Goal: Information Seeking & Learning: Learn about a topic

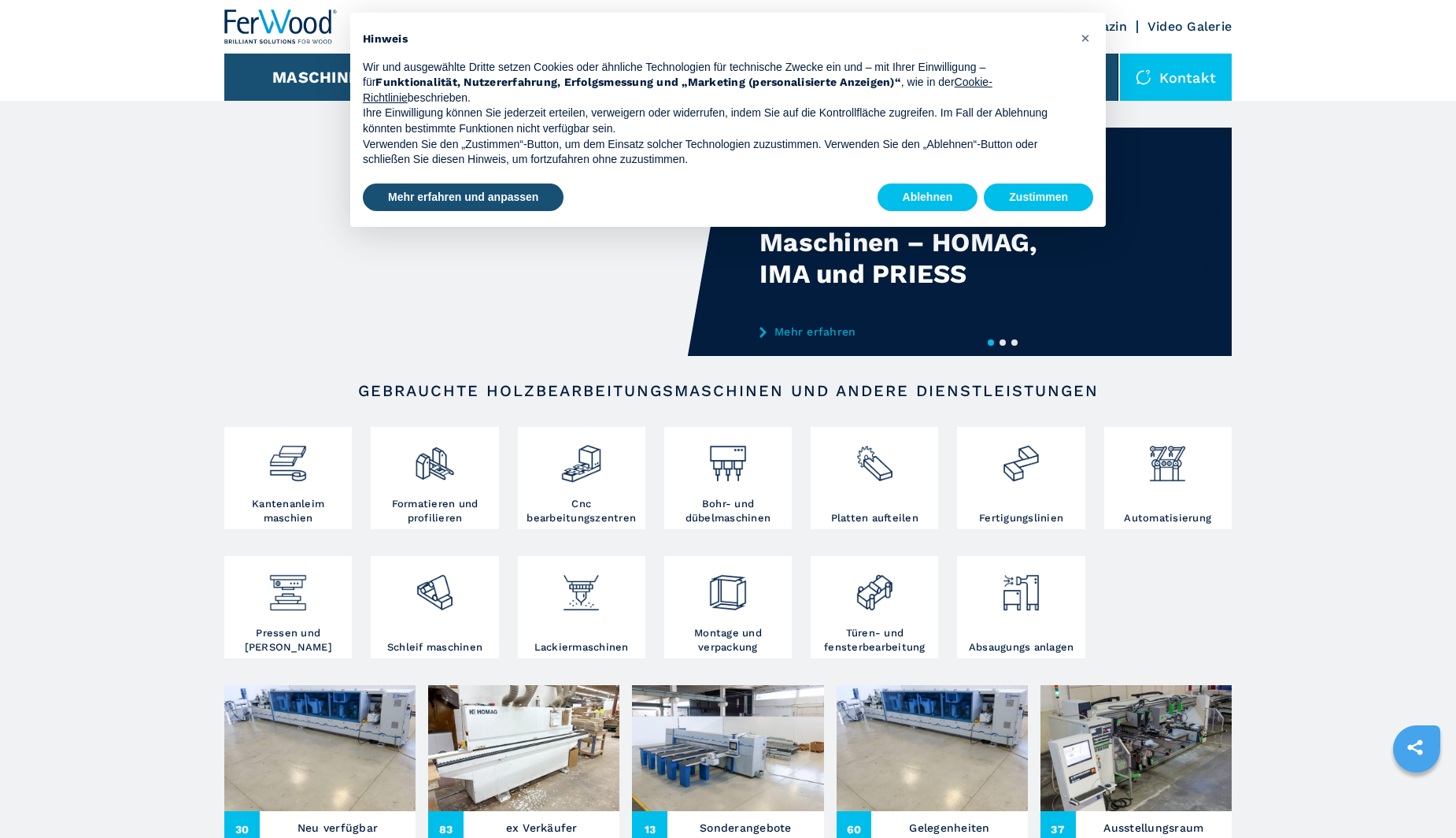
click at [871, 511] on div at bounding box center [874, 471] width 120 height 80
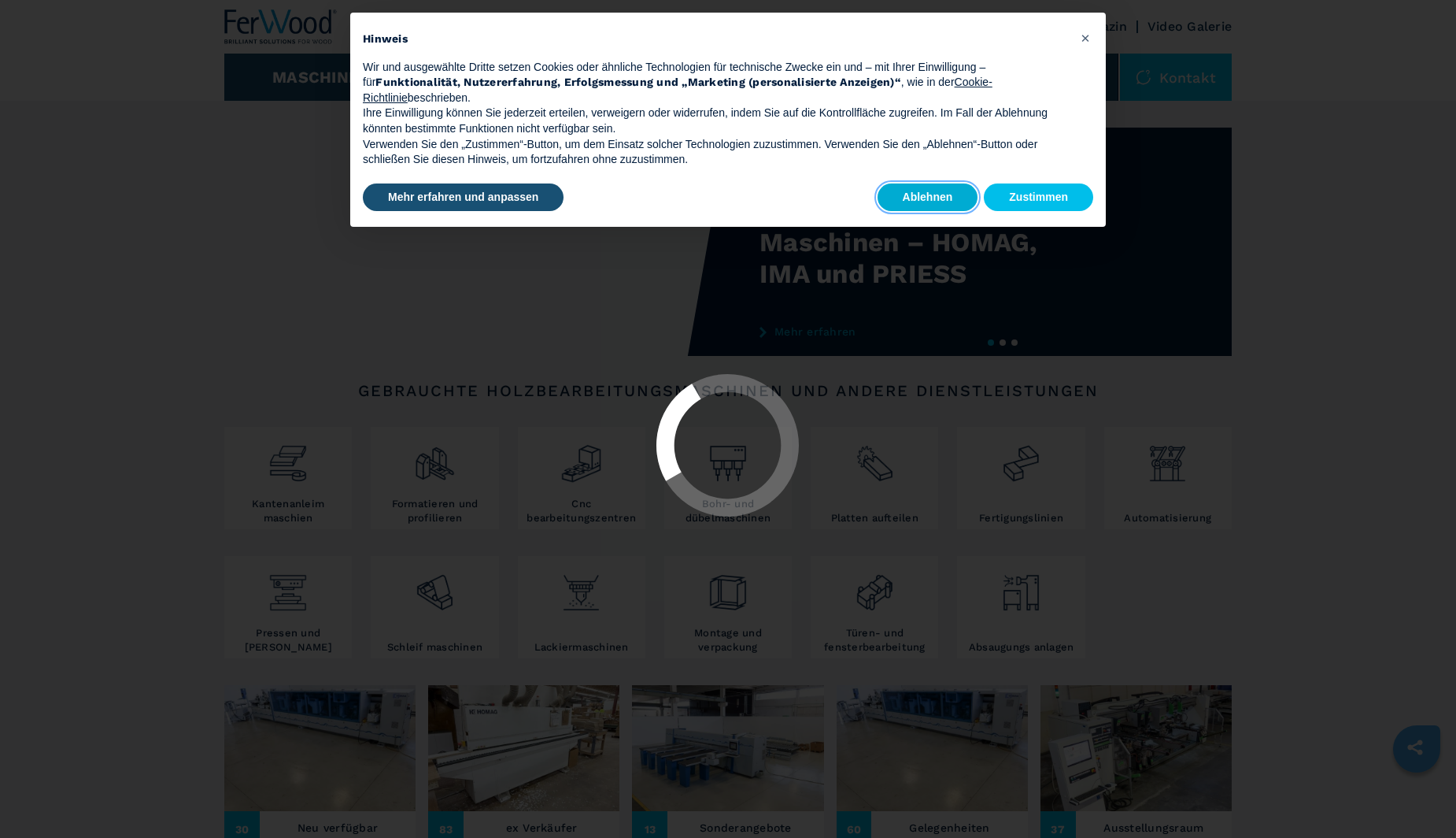
click at [946, 191] on button "Ablehnen" at bounding box center [928, 198] width 100 height 28
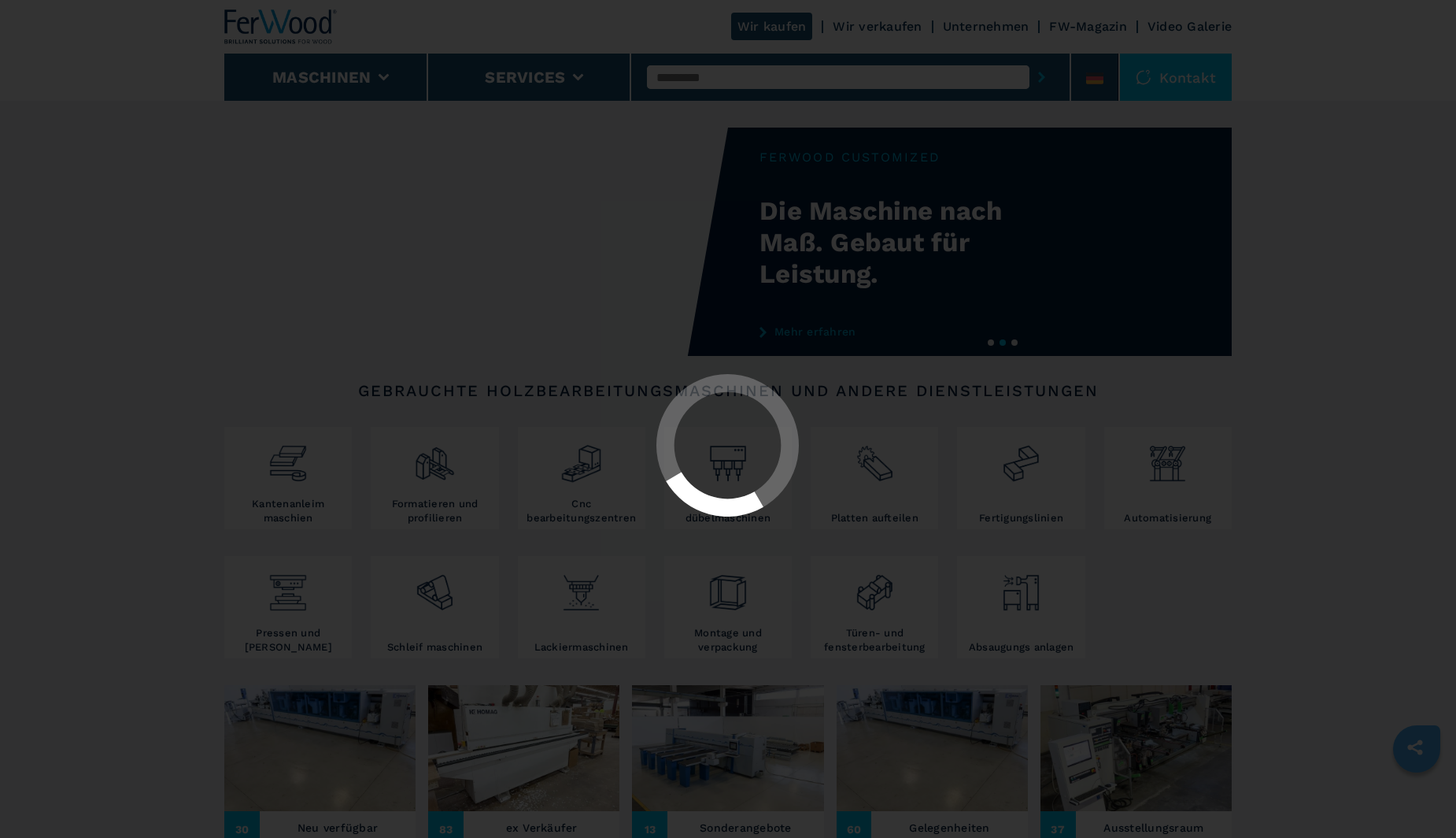
select select "**********"
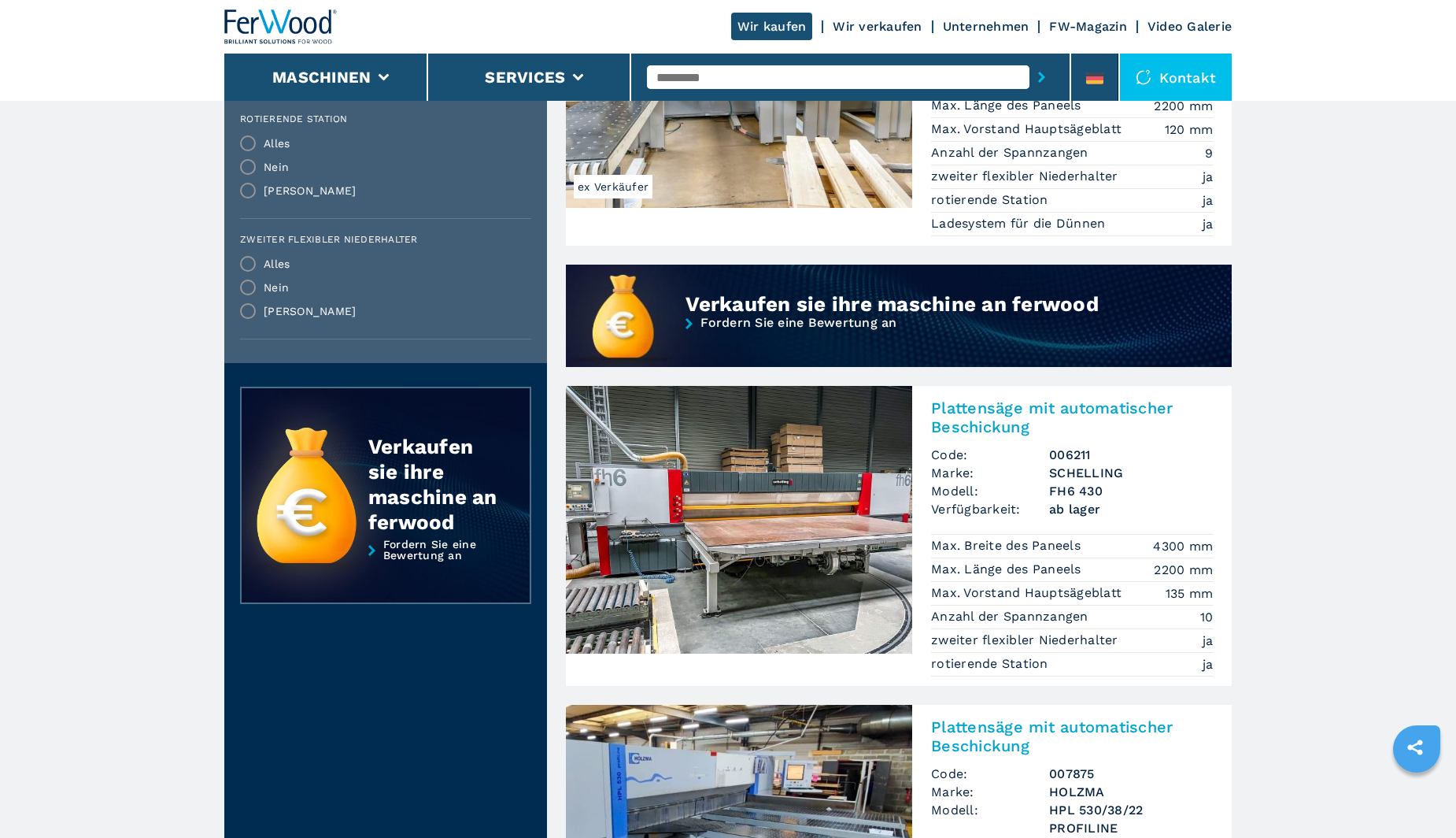
scroll to position [1237, 0]
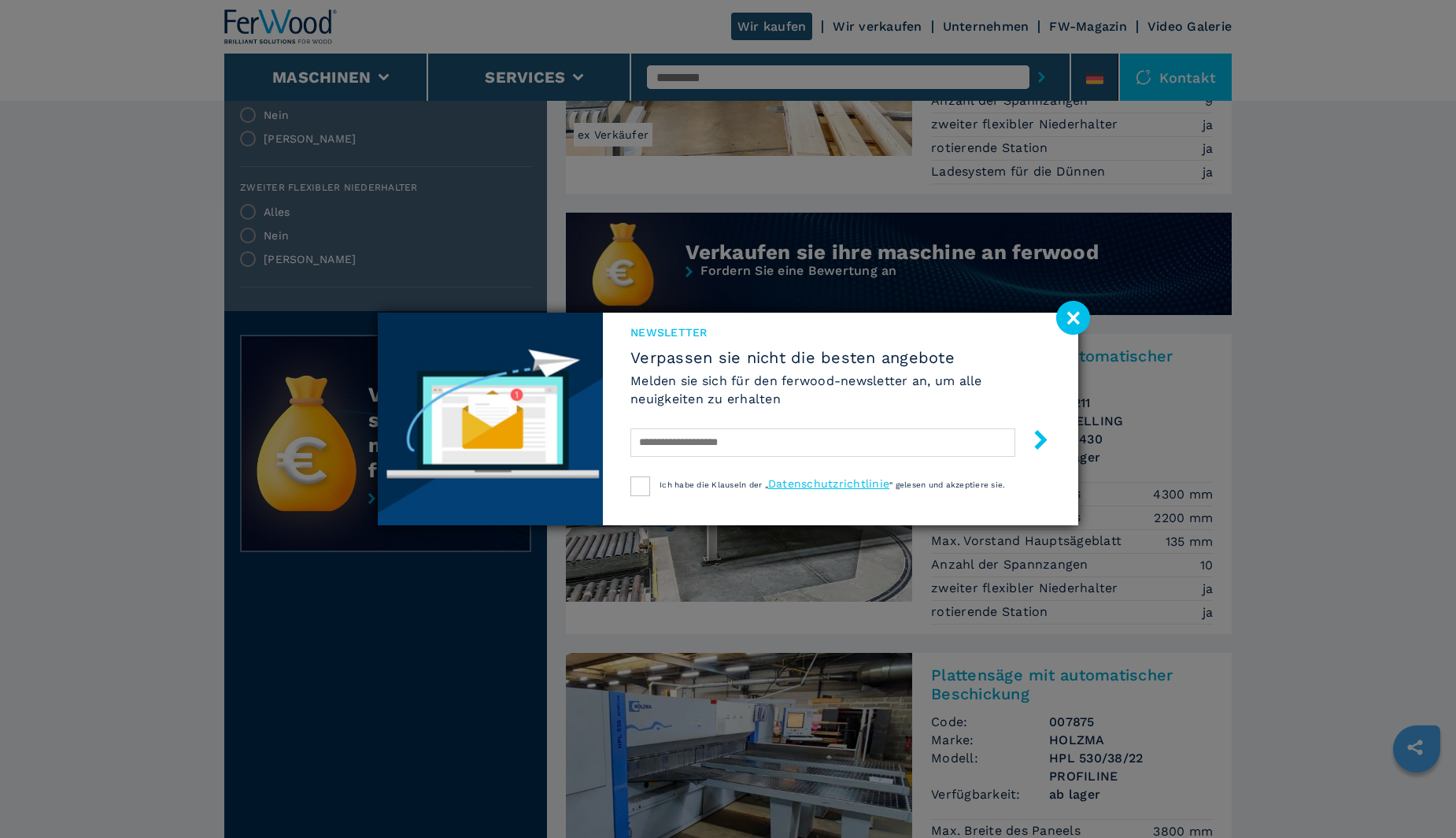
click at [1074, 316] on image at bounding box center [1073, 317] width 33 height 33
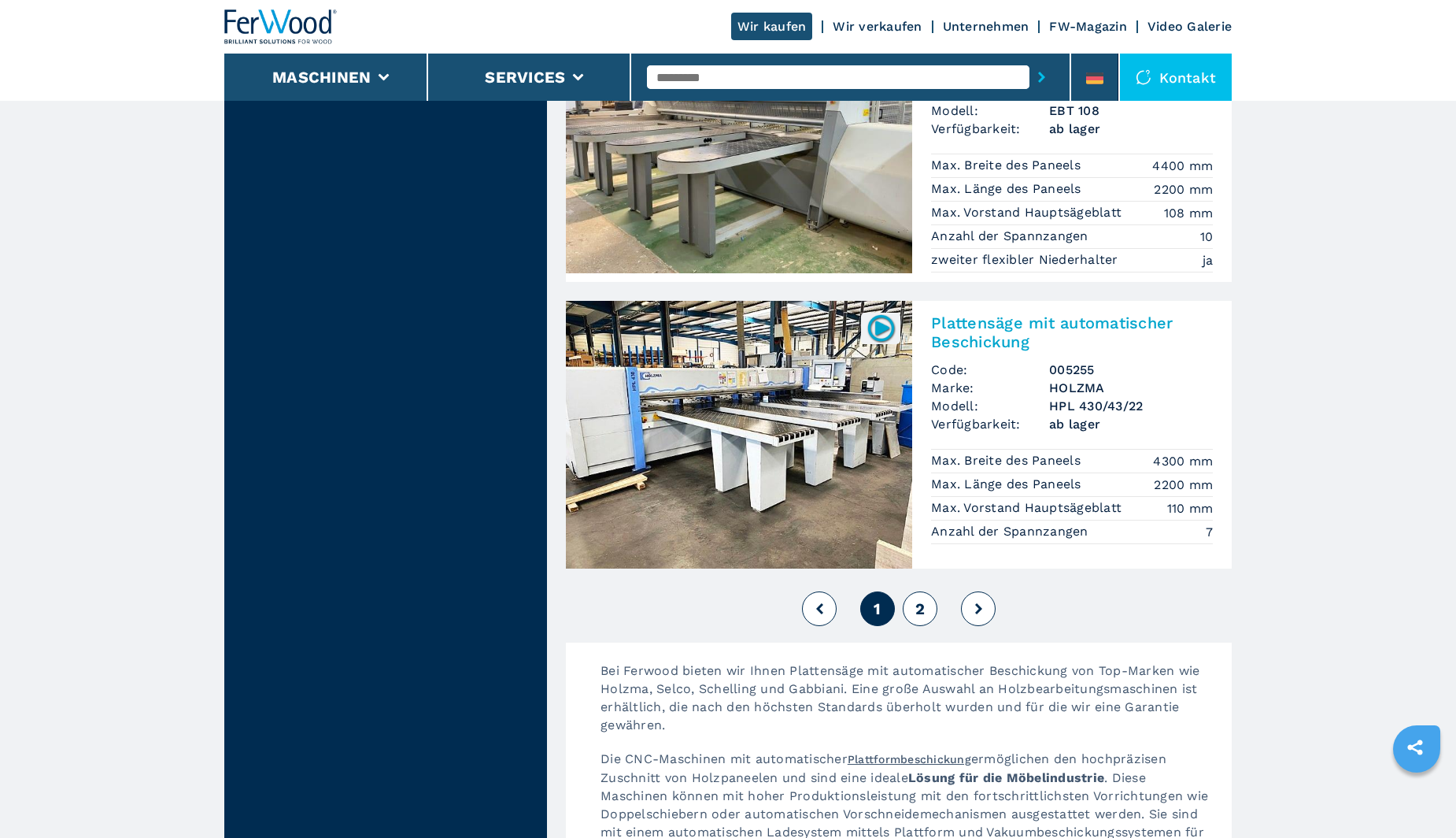
scroll to position [3442, 0]
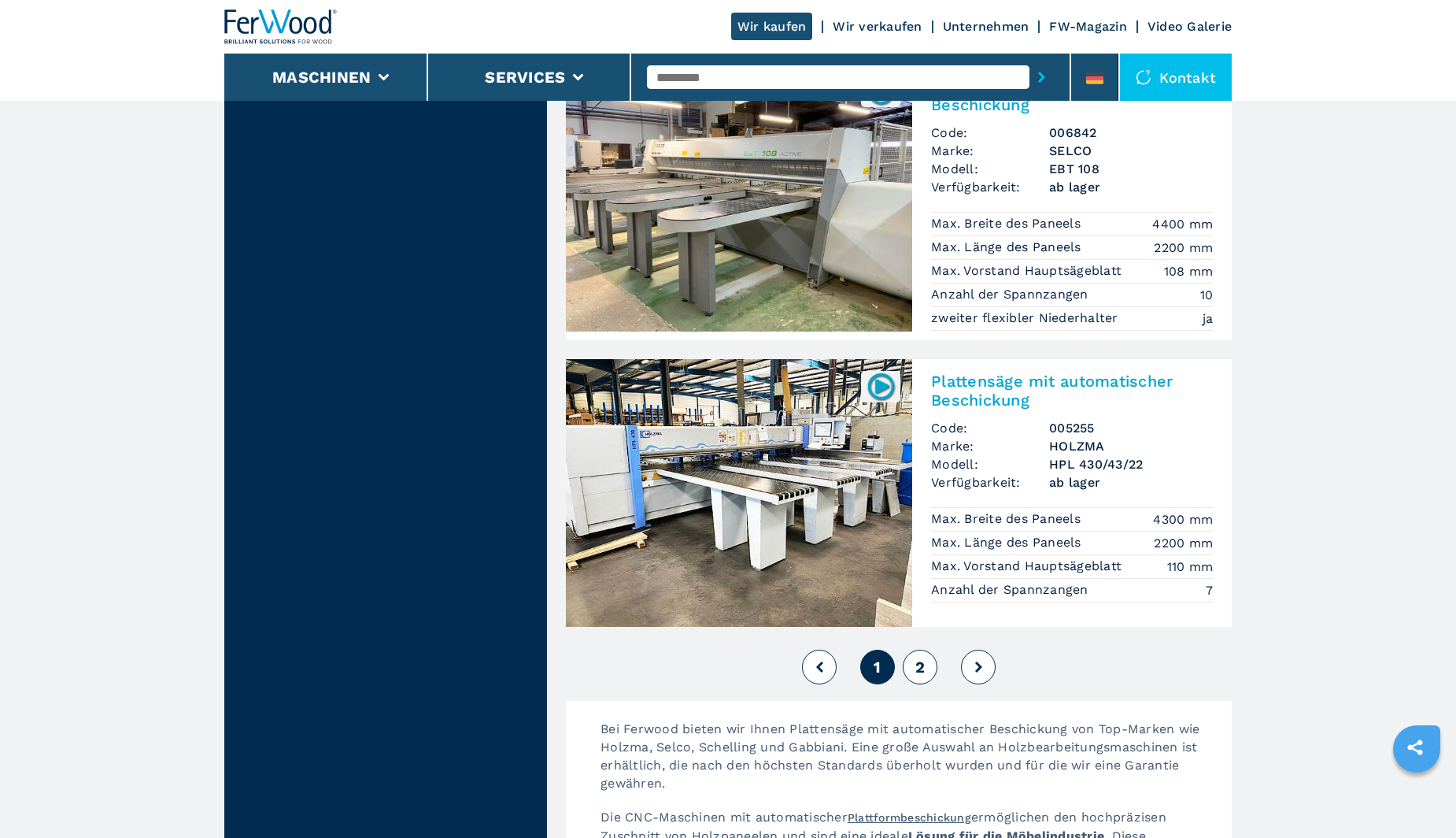
click at [982, 661] on icon at bounding box center [978, 666] width 7 height 11
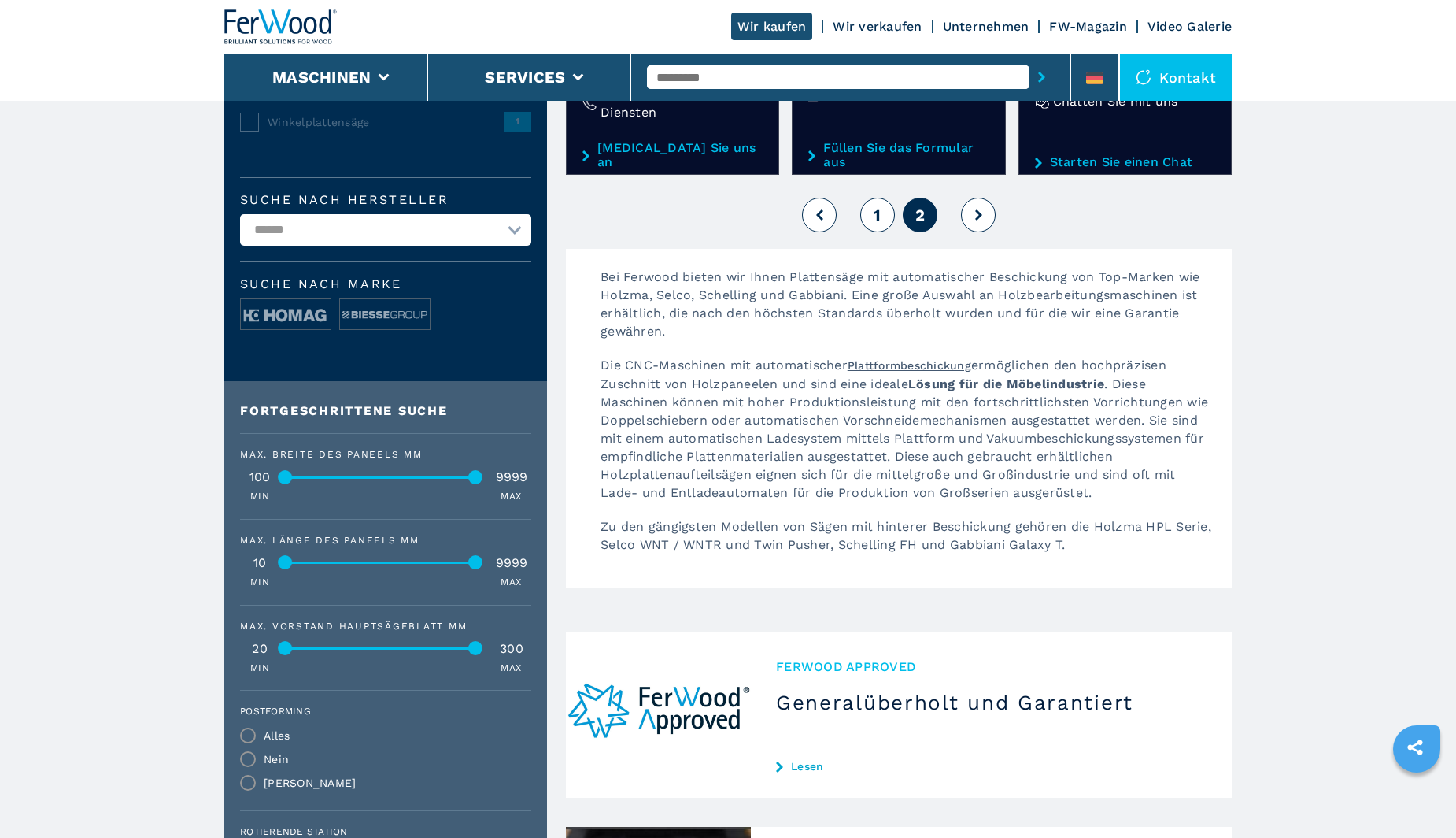
scroll to position [79, 0]
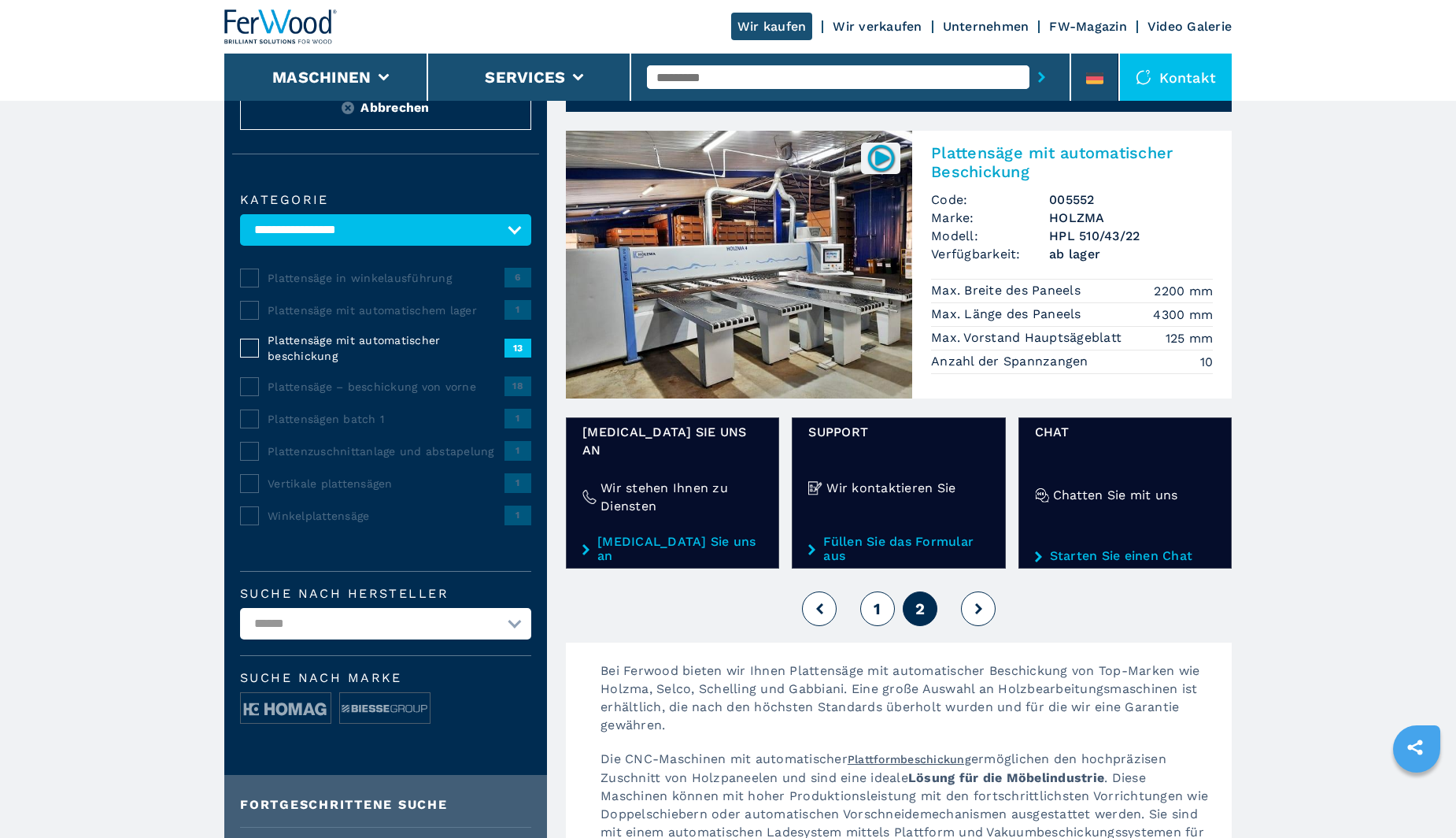
click at [974, 591] on button at bounding box center [978, 608] width 34 height 34
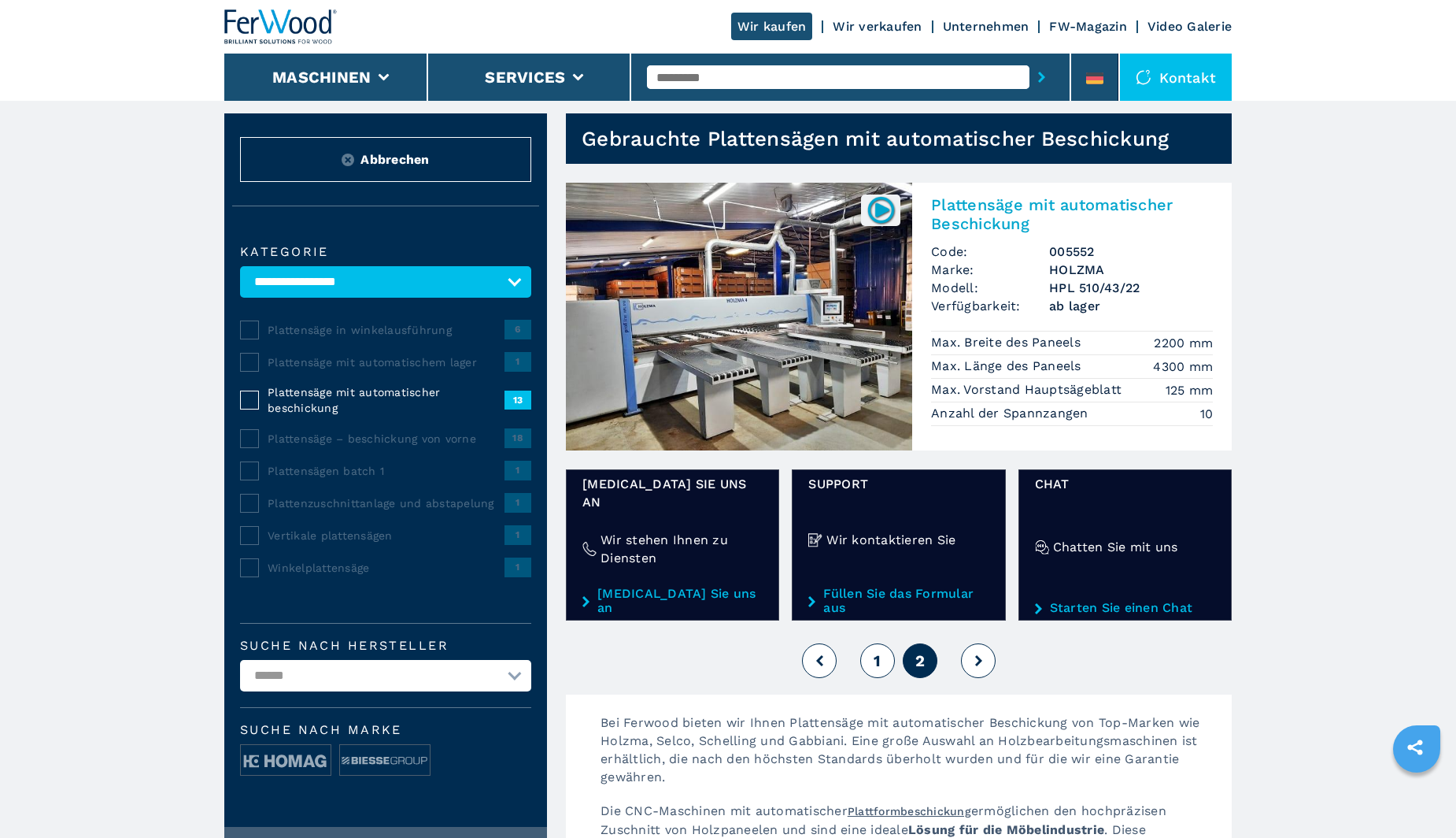
scroll to position [0, 0]
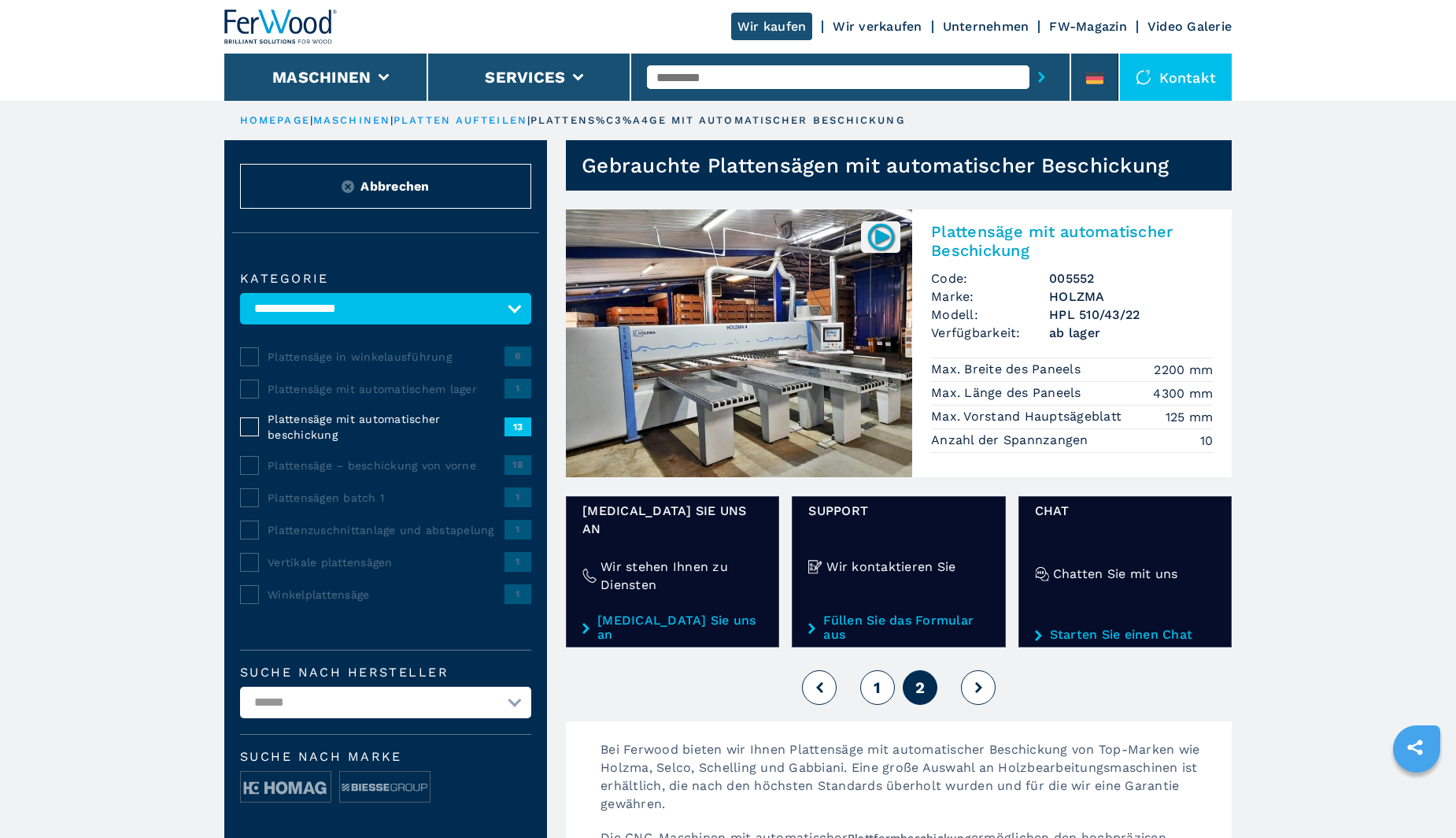
click at [872, 671] on button "1" at bounding box center [877, 687] width 34 height 34
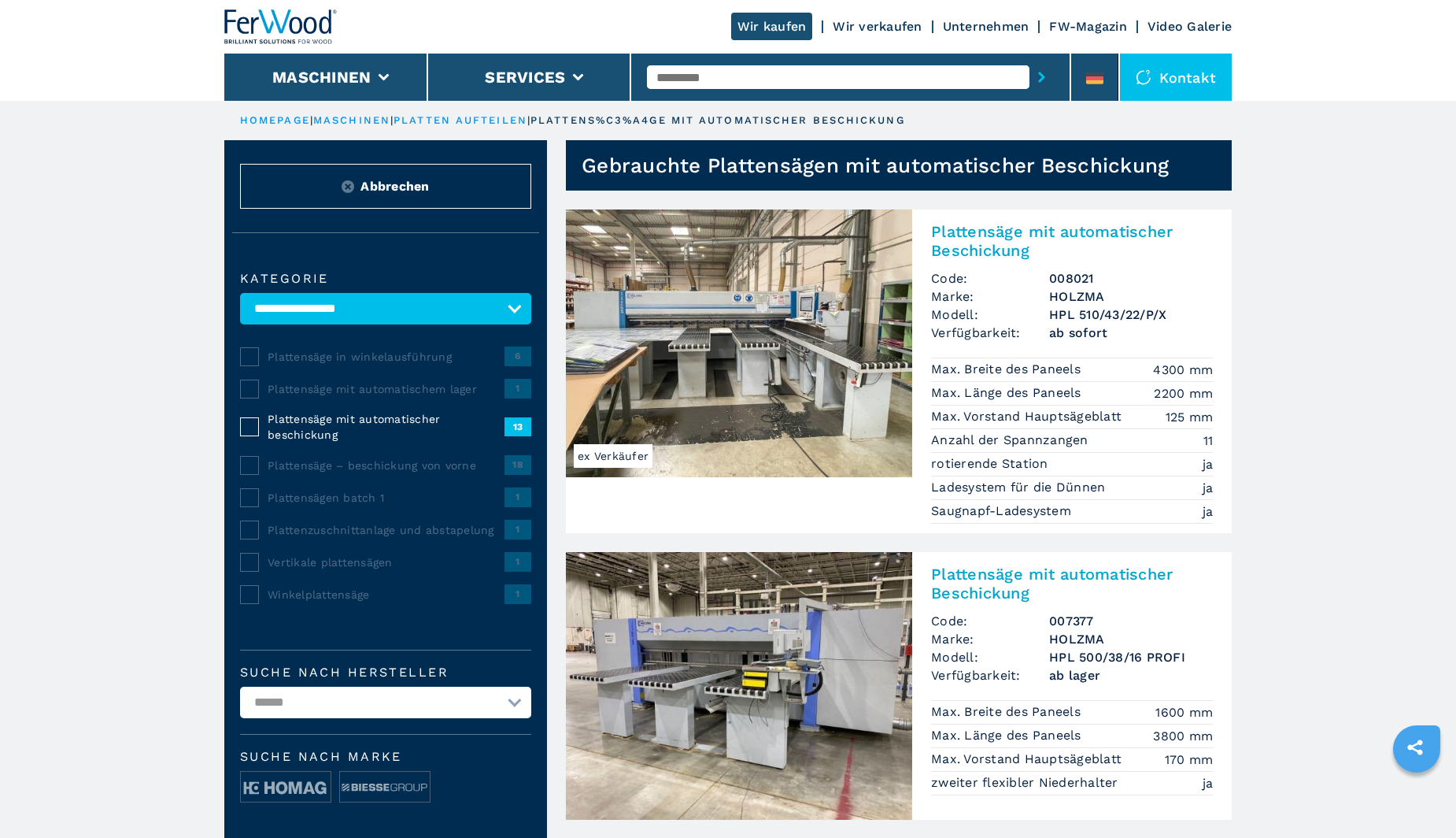
click at [886, 22] on link "Wir verkaufen" at bounding box center [877, 27] width 89 height 15
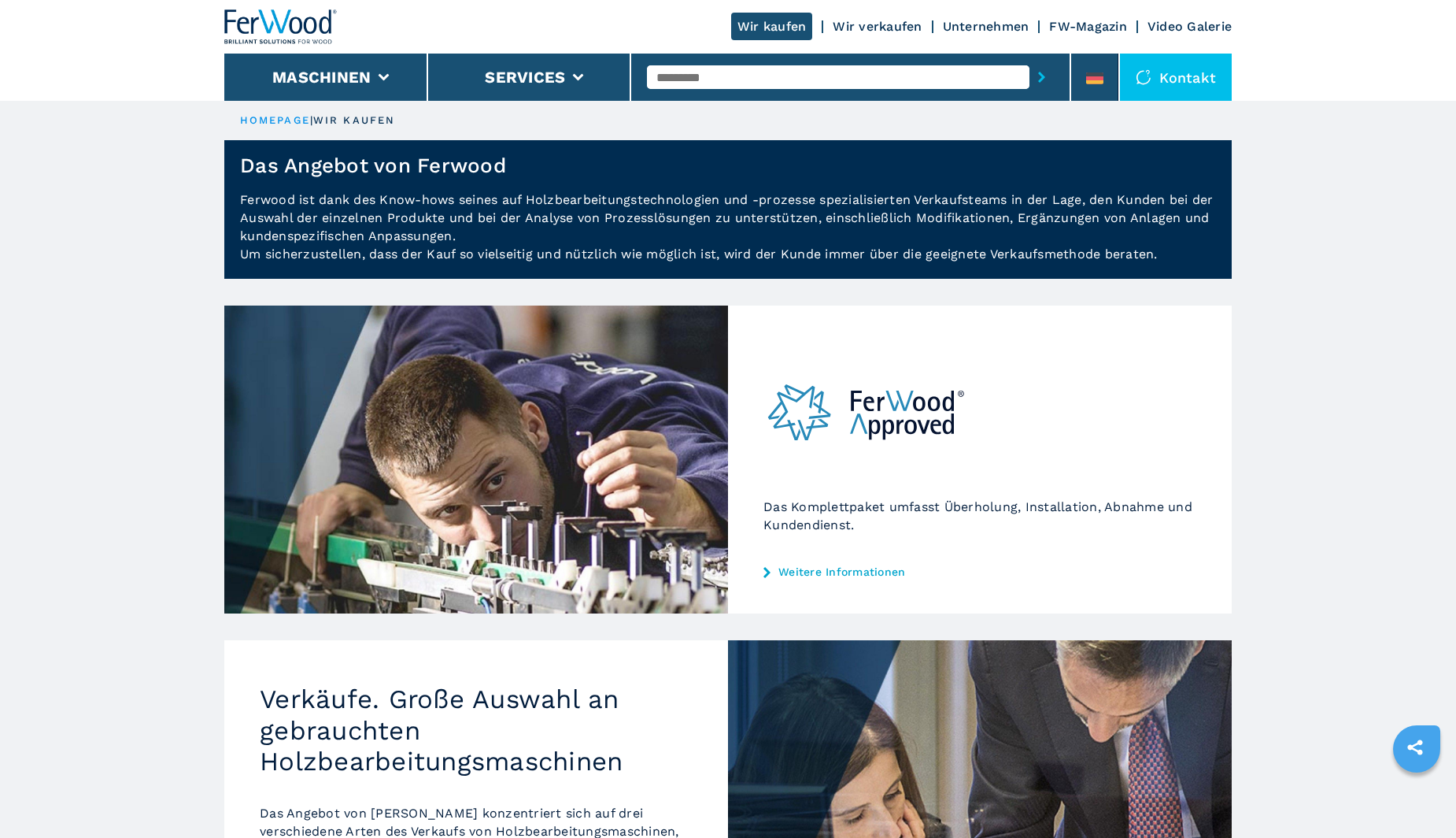
click at [693, 80] on input "text" at bounding box center [838, 77] width 382 height 23
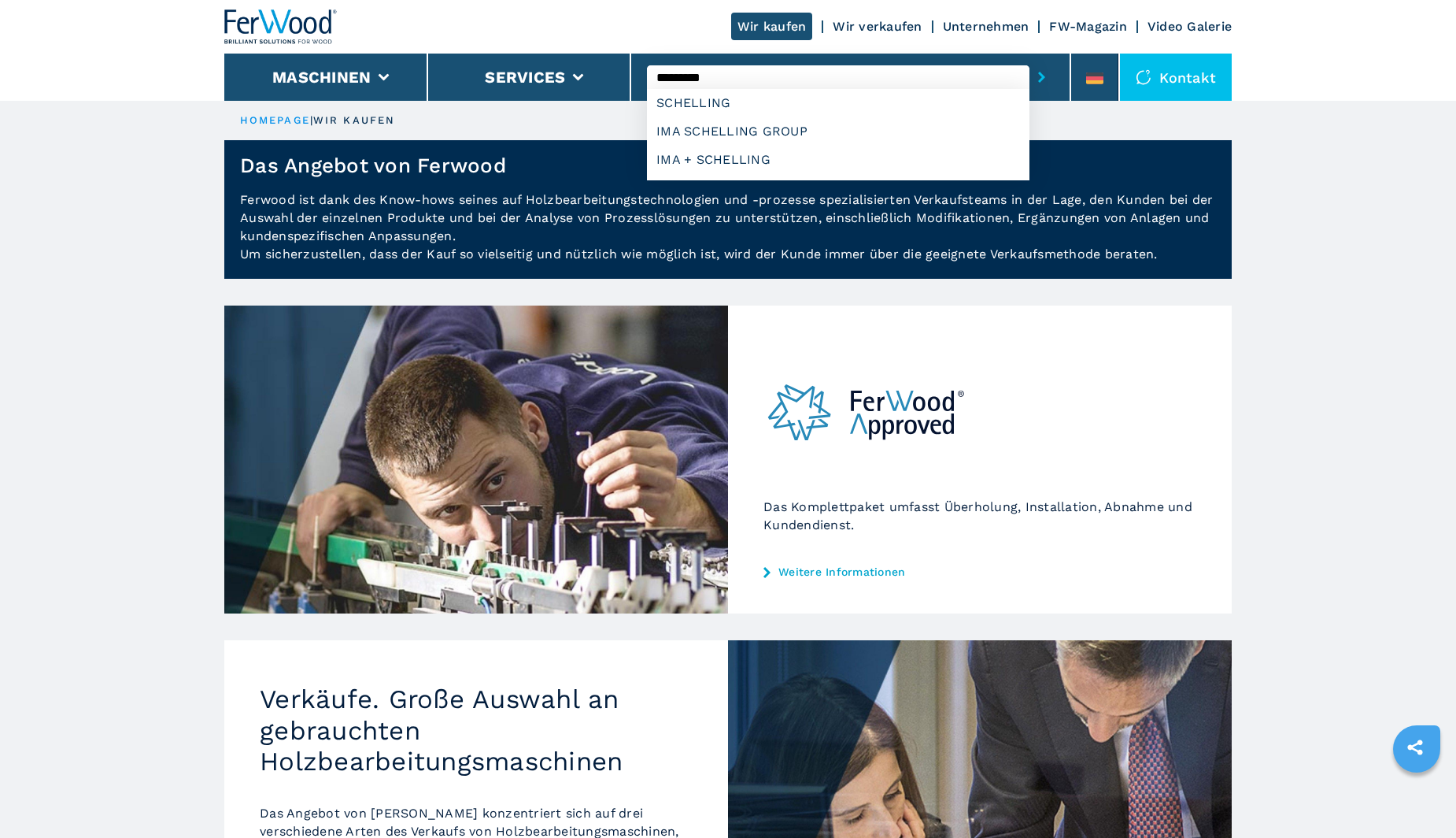
type input "*********"
click at [1029, 59] on button "submit-button" at bounding box center [1041, 77] width 24 height 36
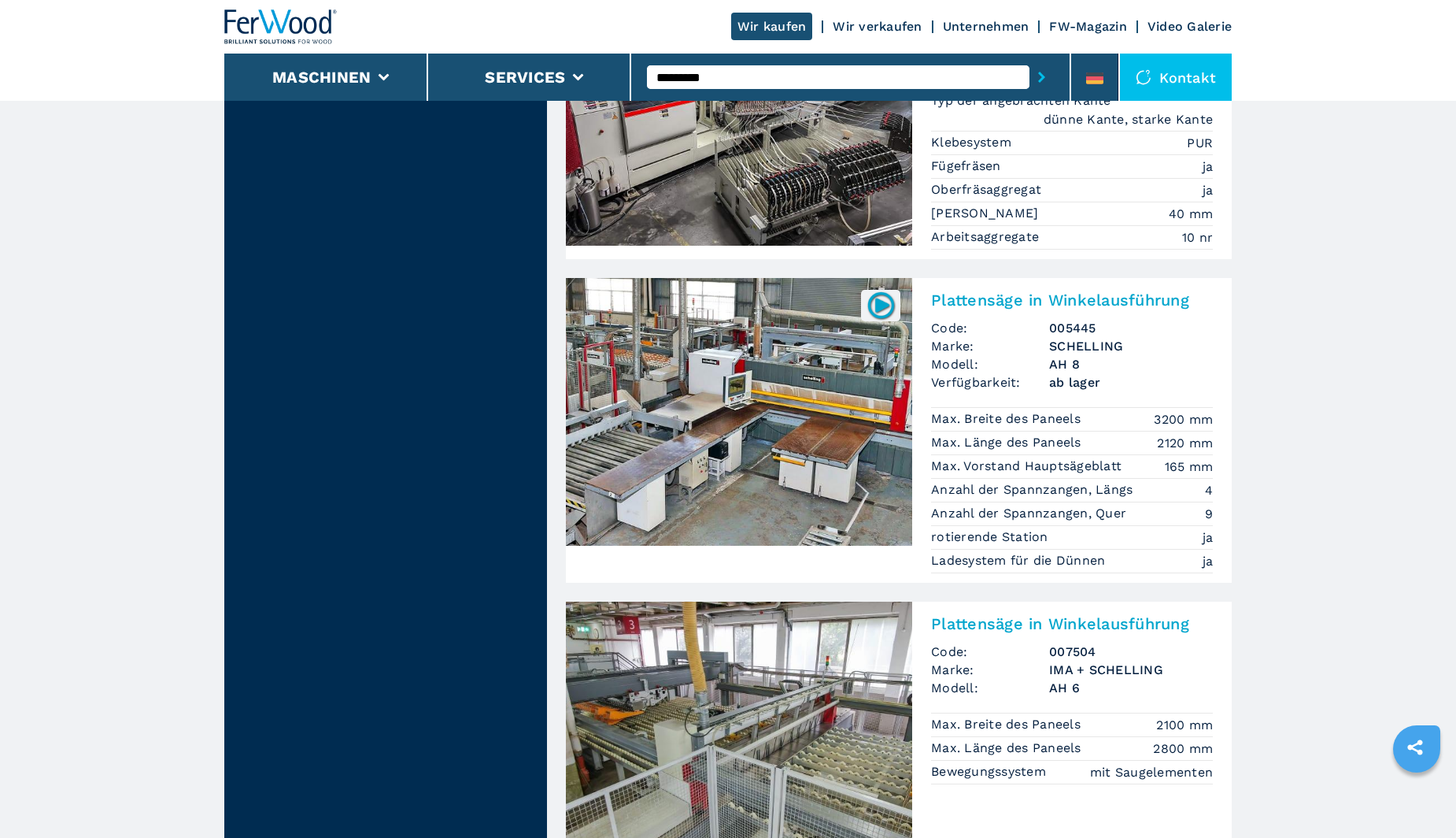
scroll to position [1496, 0]
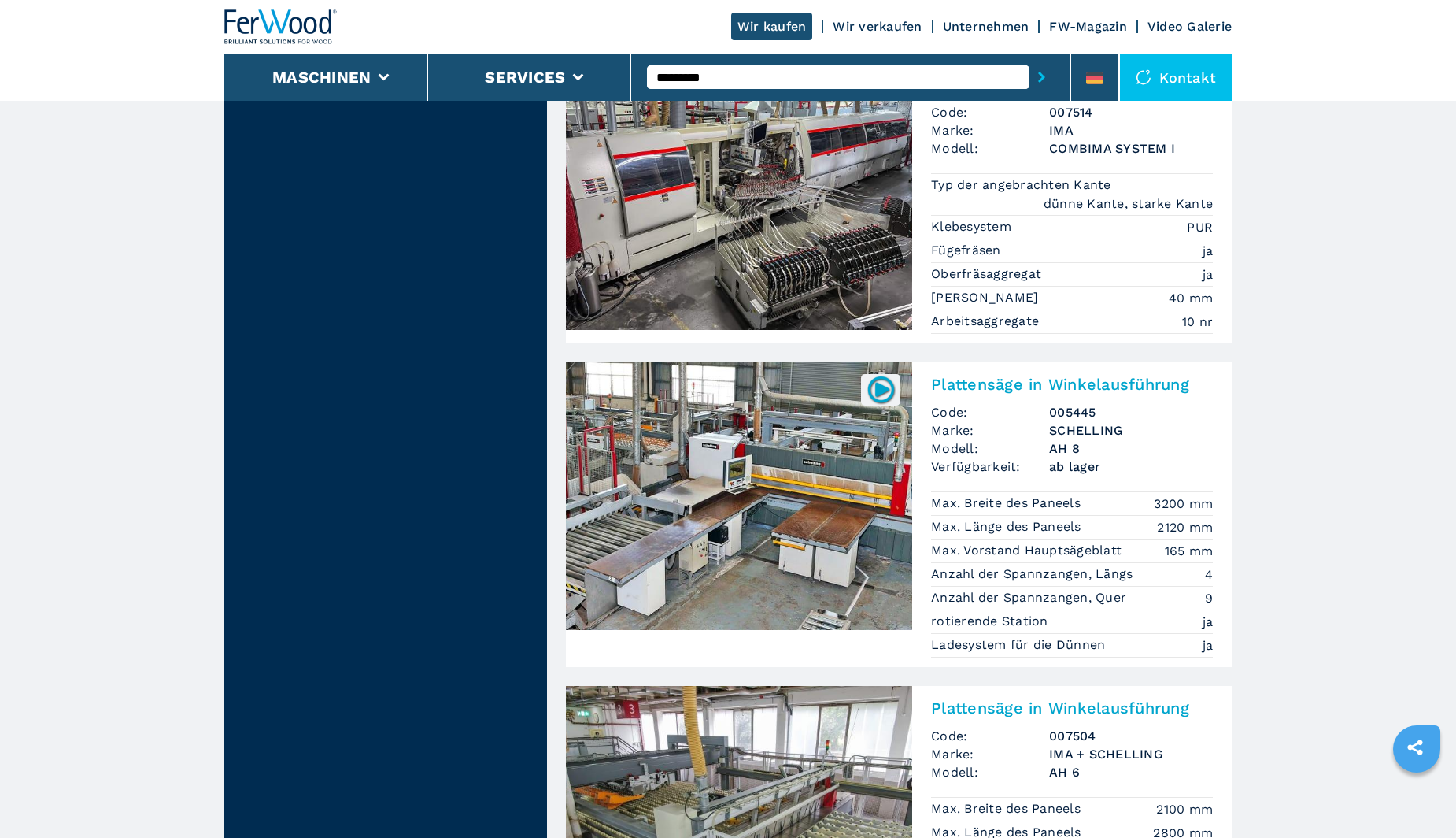
click at [874, 393] on img at bounding box center [881, 389] width 31 height 31
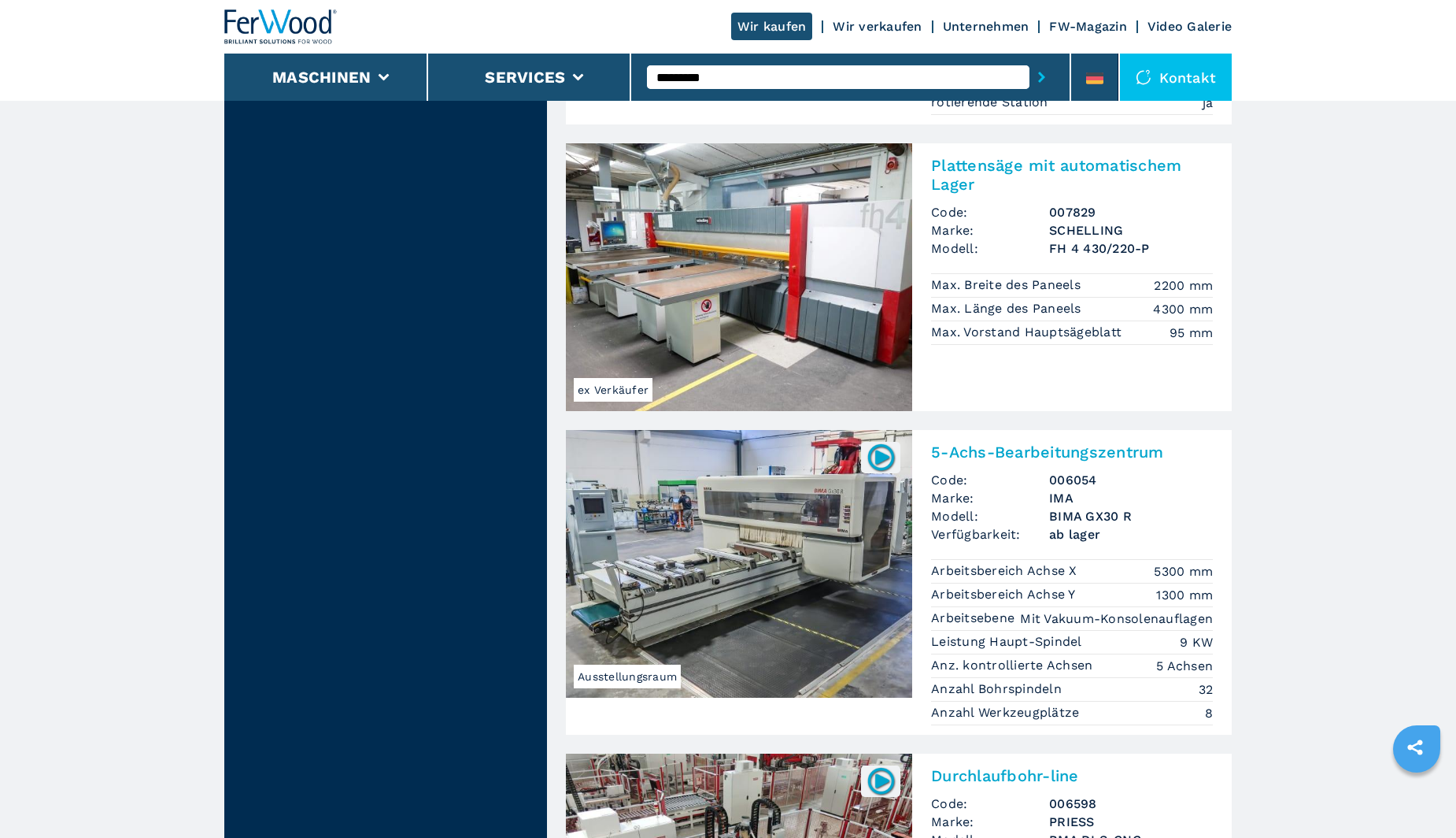
scroll to position [3150, 0]
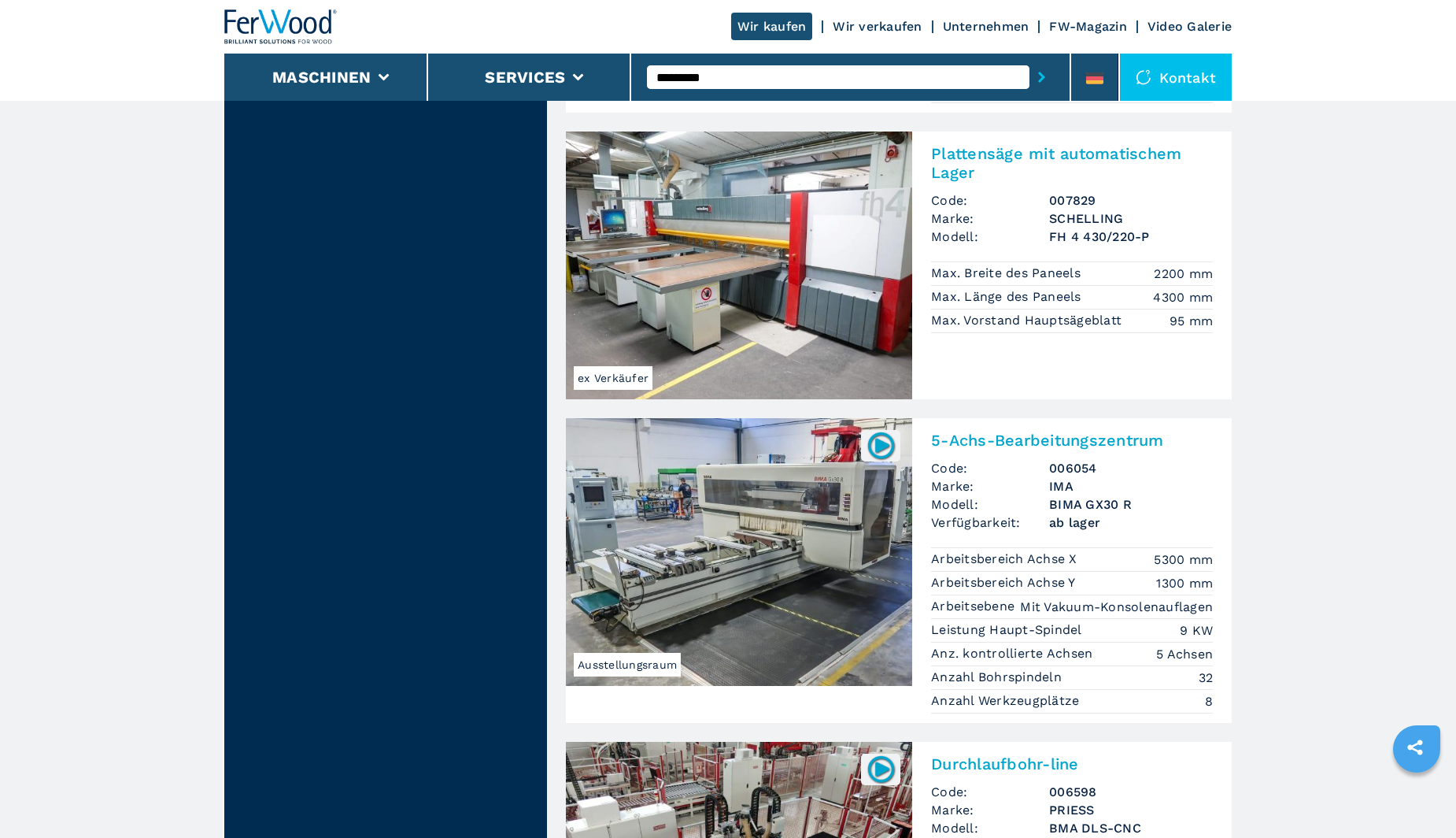
click at [1026, 431] on h2 "5-Achs-Bearbeitungszentrum" at bounding box center [1072, 440] width 282 height 19
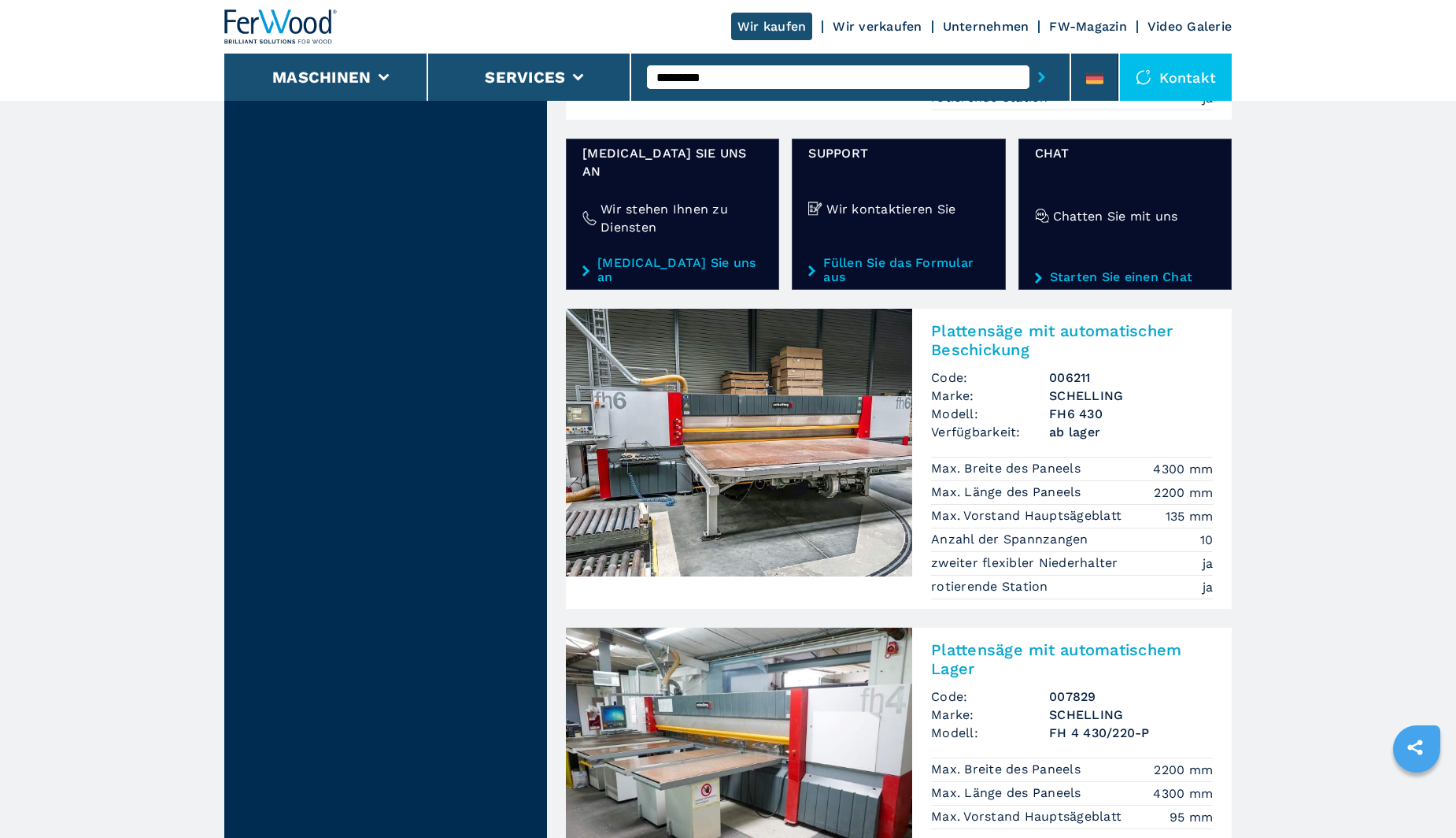
scroll to position [2756, 0]
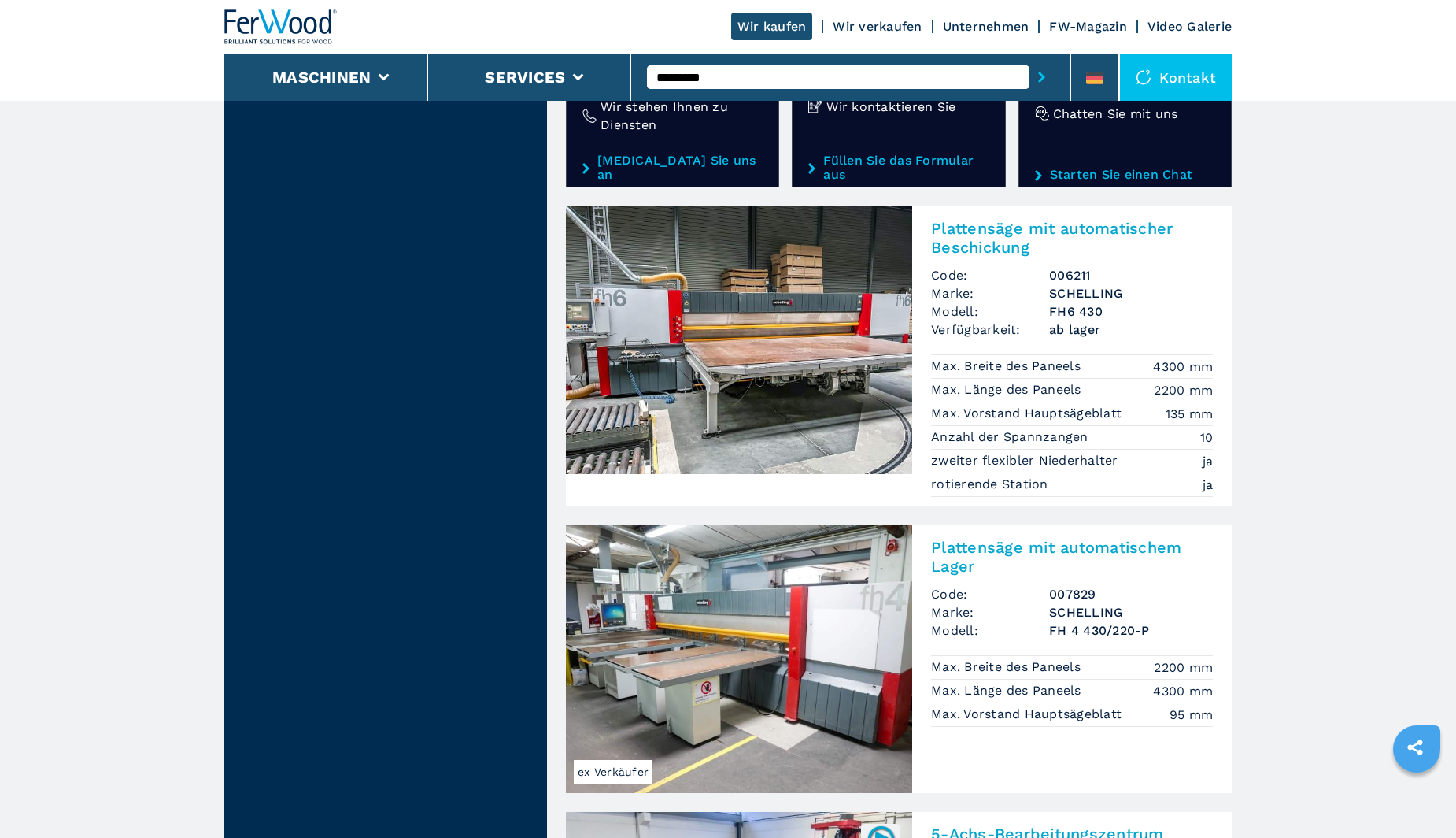
click at [1000, 537] on h2 "Plattensäge mit automatischem Lager" at bounding box center [1072, 556] width 282 height 38
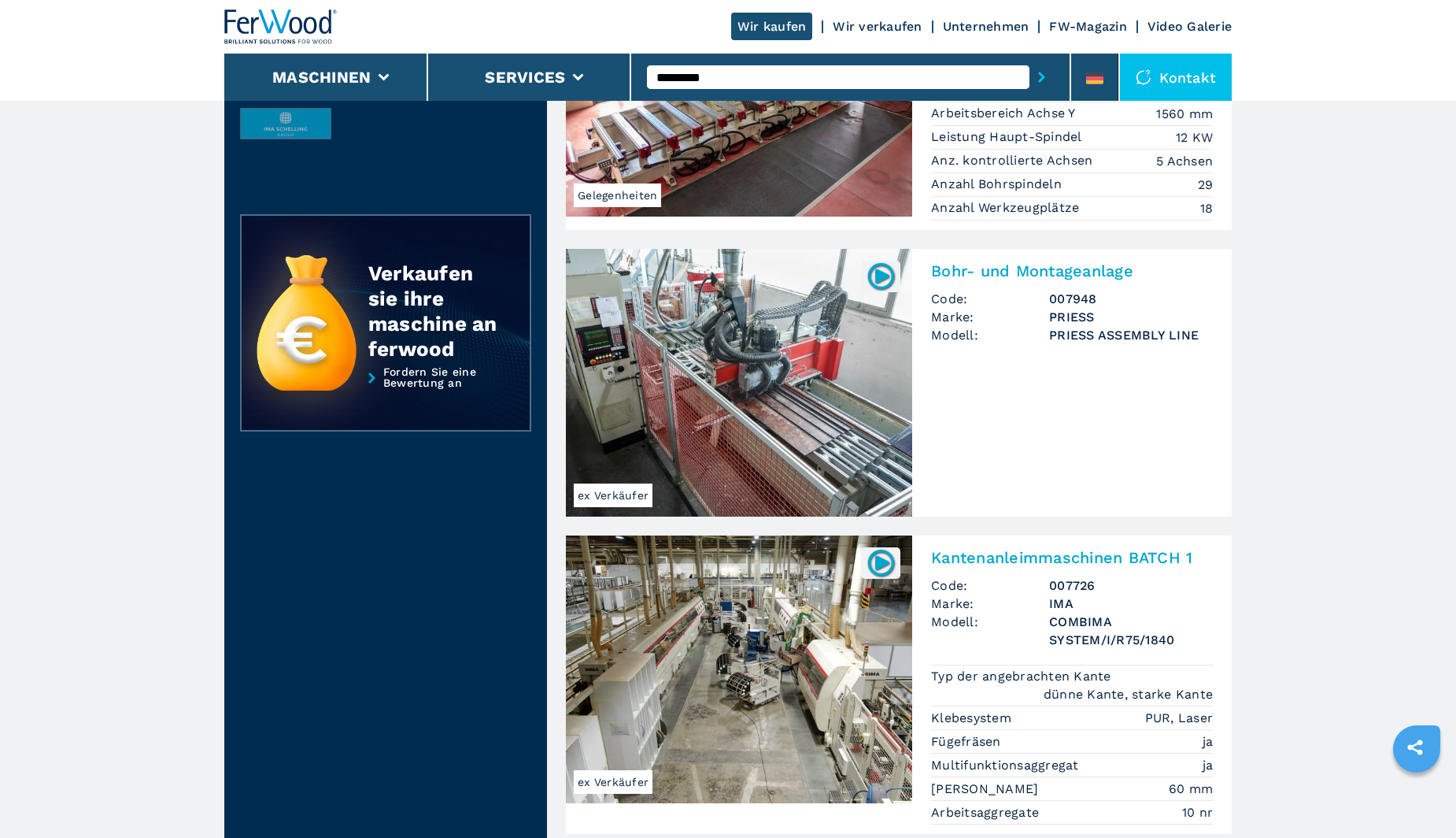
scroll to position [393, 0]
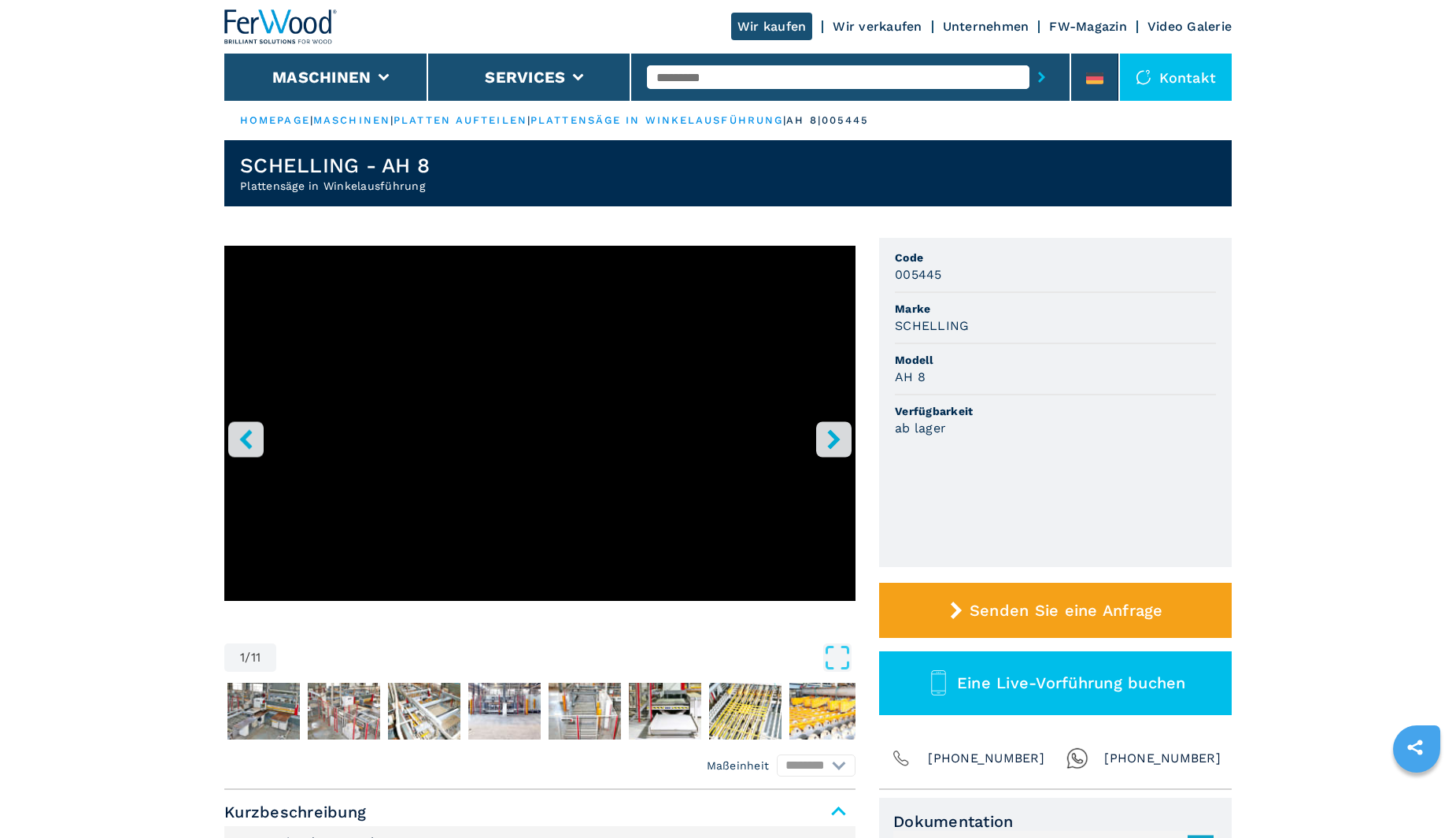
click at [841, 440] on icon "right-button" at bounding box center [834, 440] width 20 height 20
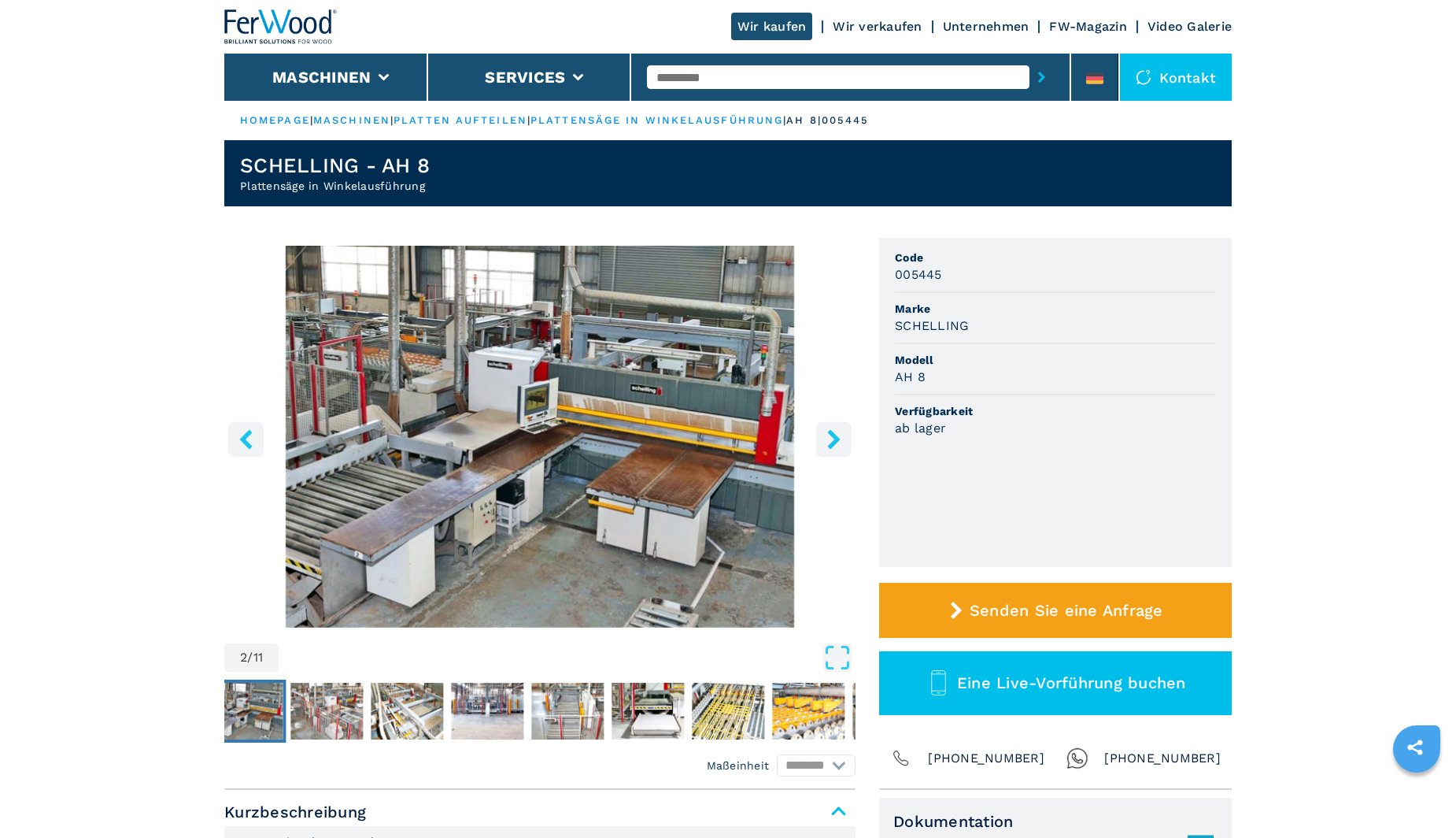
click at [831, 442] on icon "right-button" at bounding box center [834, 440] width 20 height 20
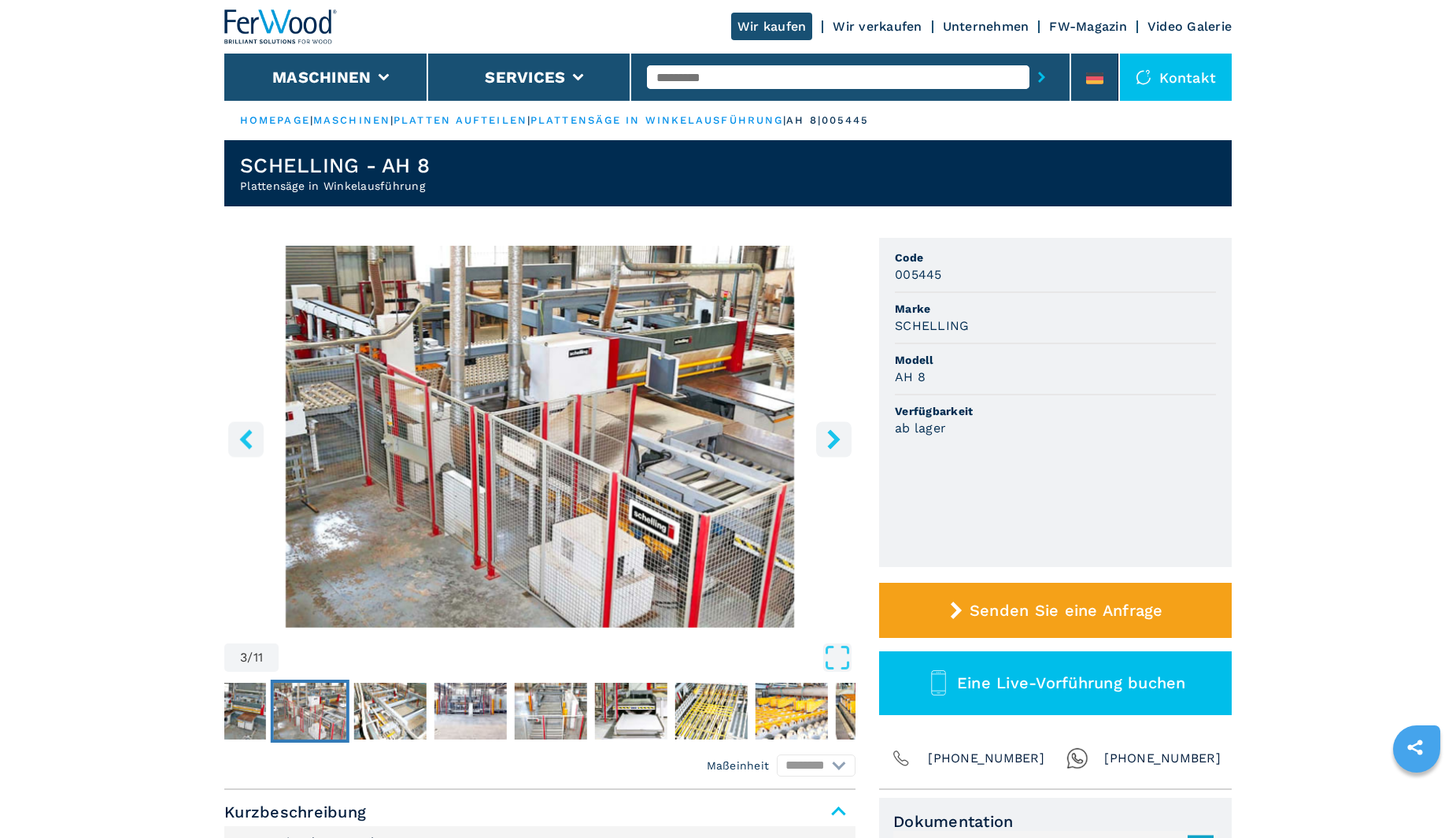
click at [830, 442] on icon "right-button" at bounding box center [834, 440] width 20 height 20
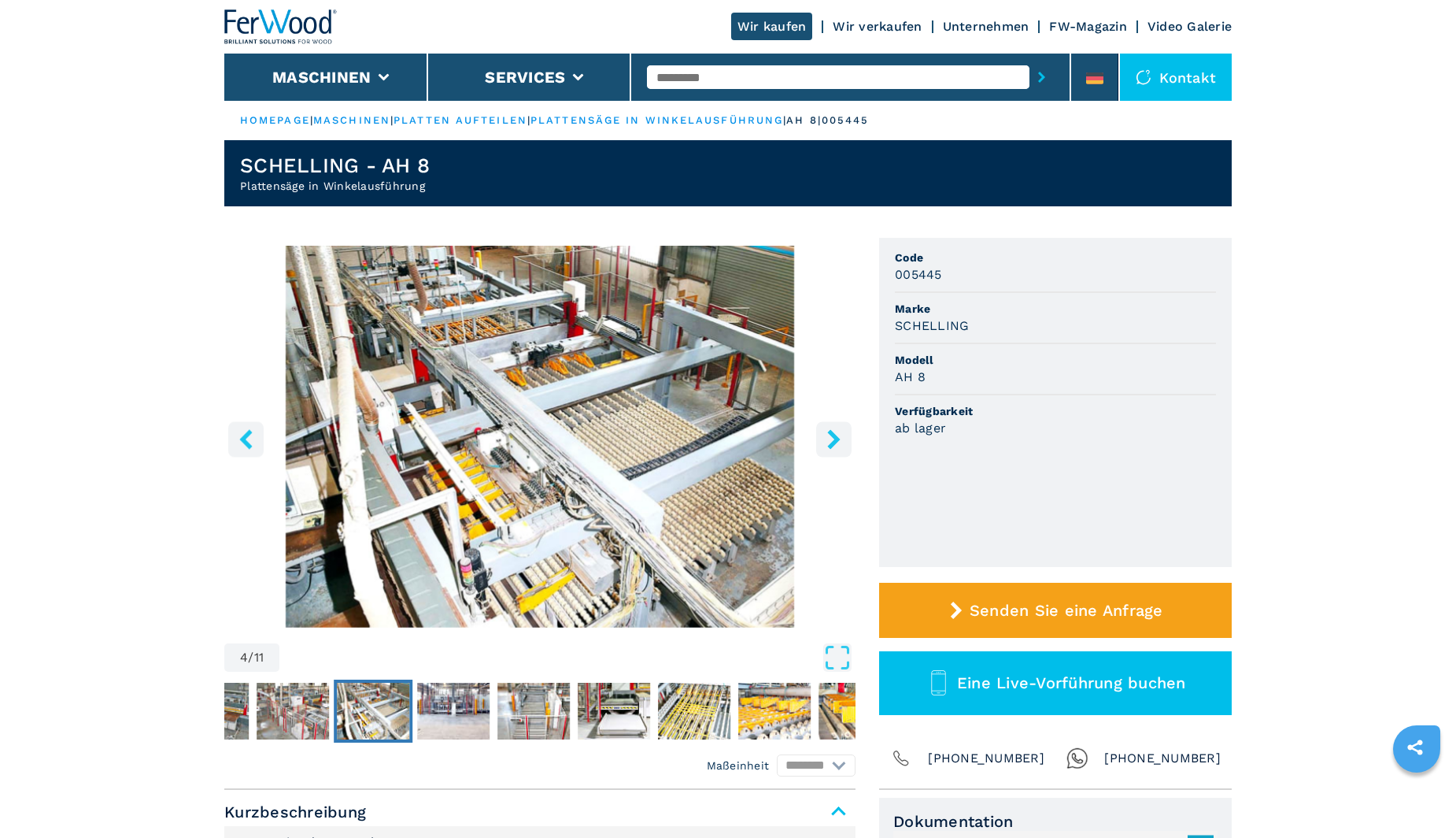
click at [829, 442] on icon "right-button" at bounding box center [834, 440] width 20 height 20
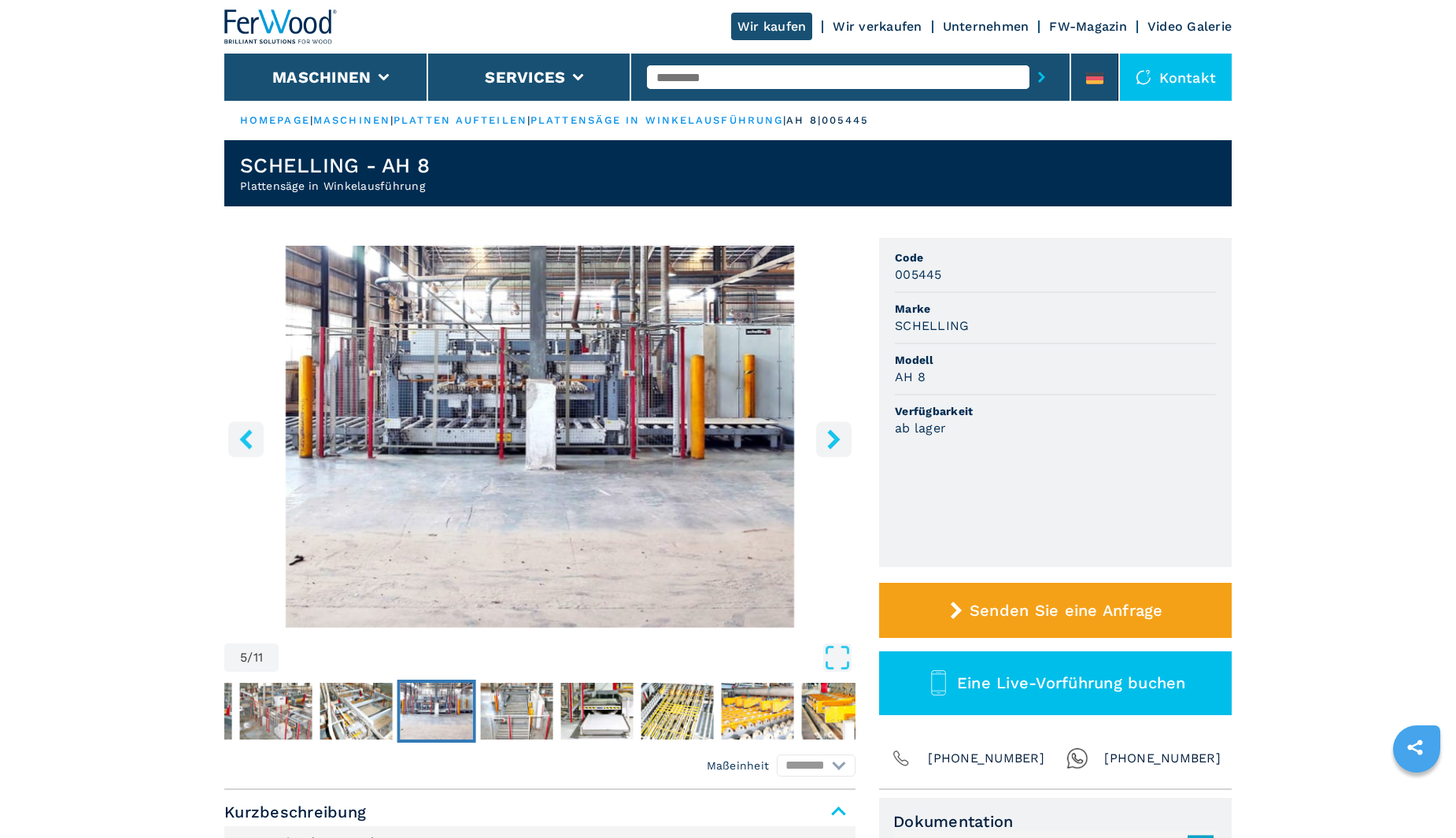
click at [829, 442] on icon "right-button" at bounding box center [834, 440] width 20 height 20
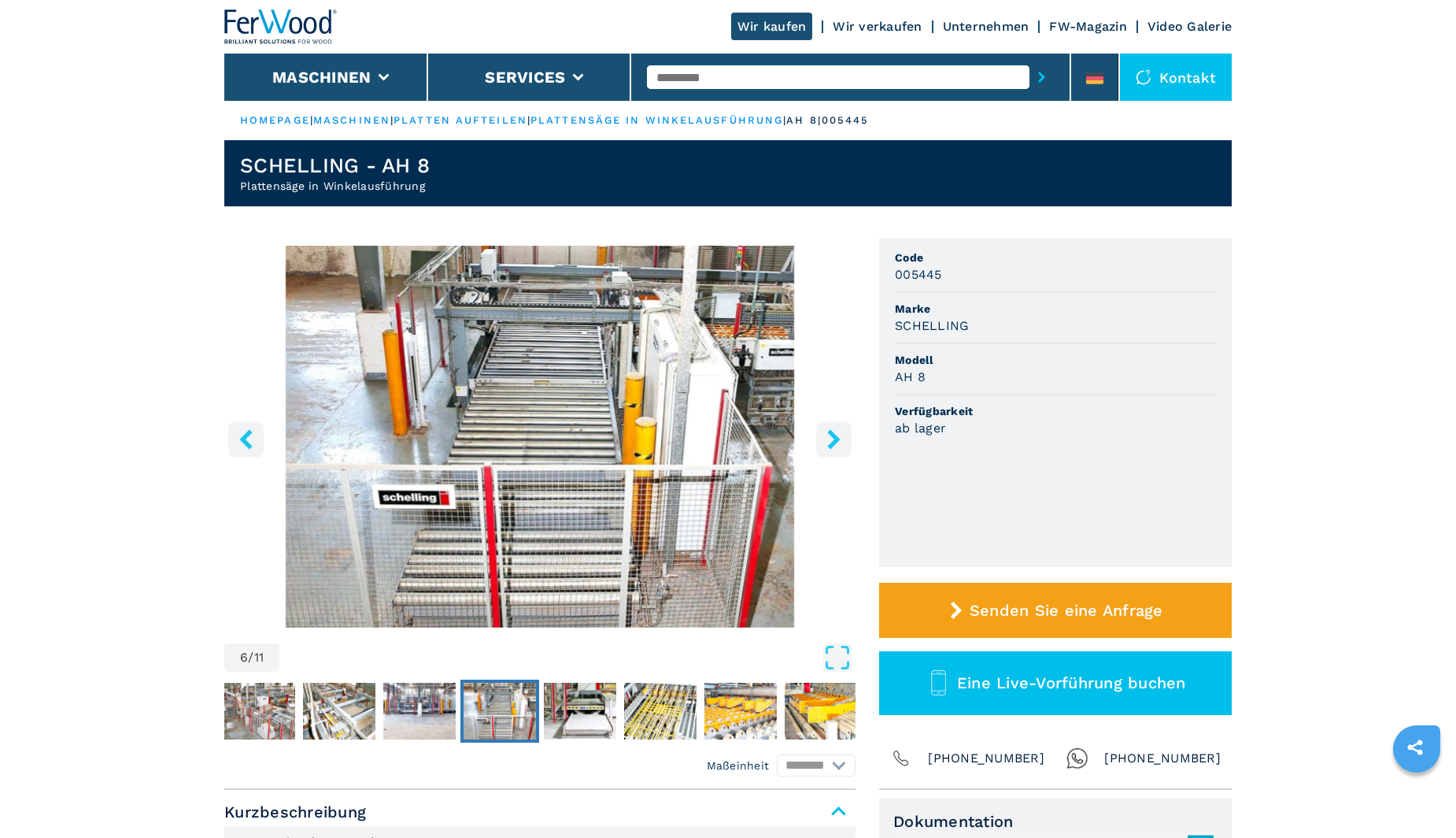
click at [829, 442] on icon "right-button" at bounding box center [834, 440] width 20 height 20
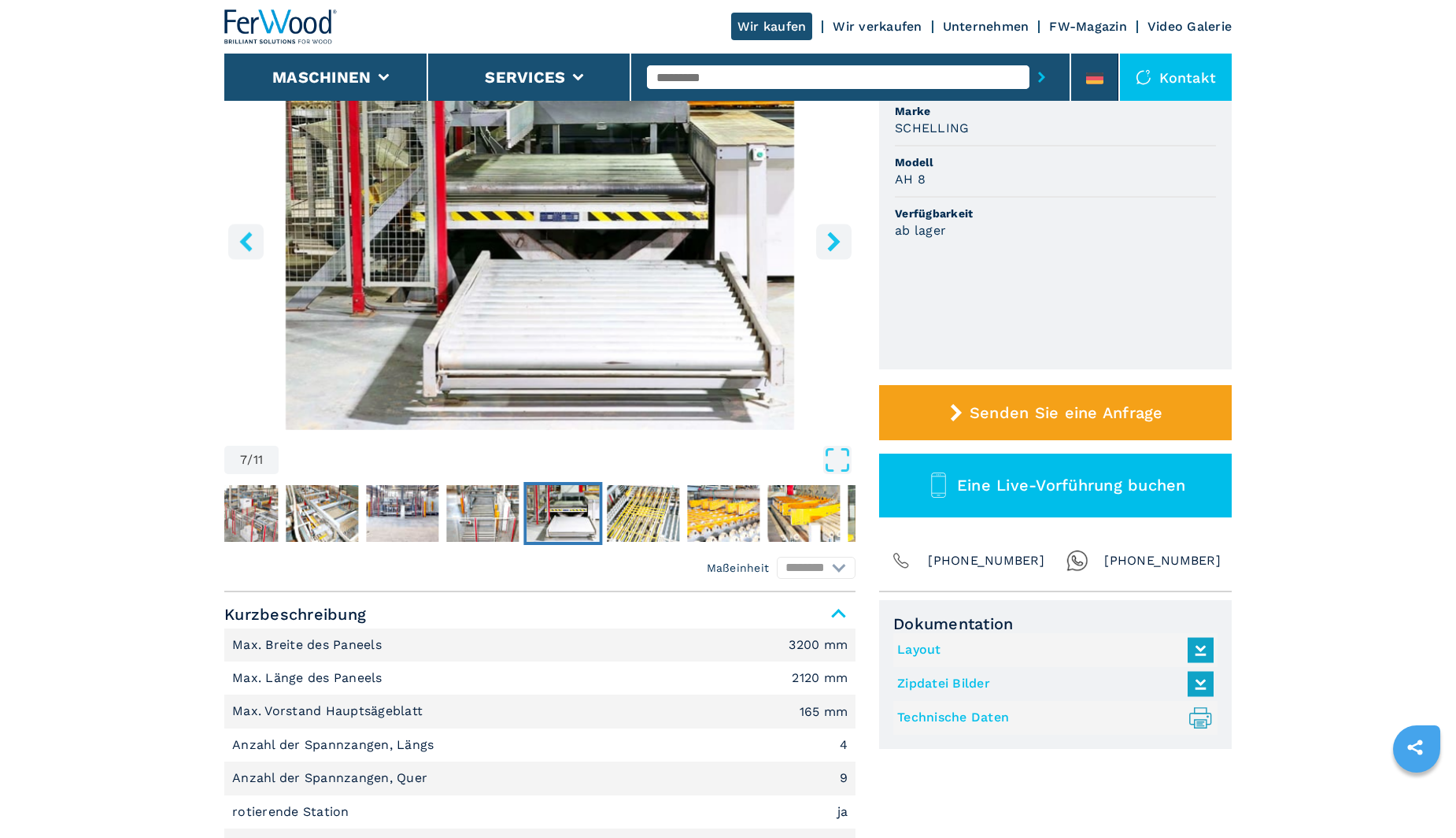
scroll to position [79, 0]
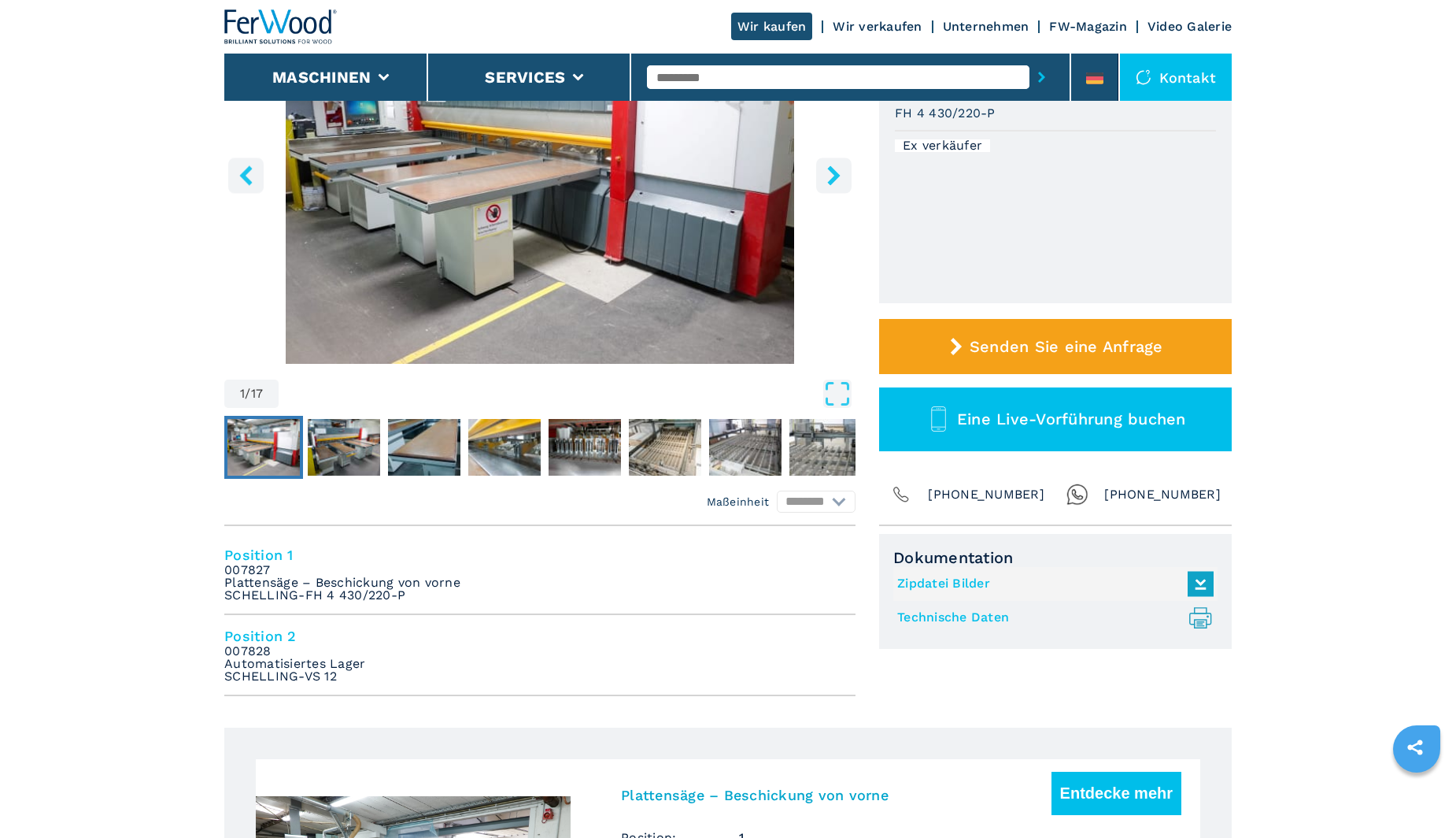
scroll to position [472, 0]
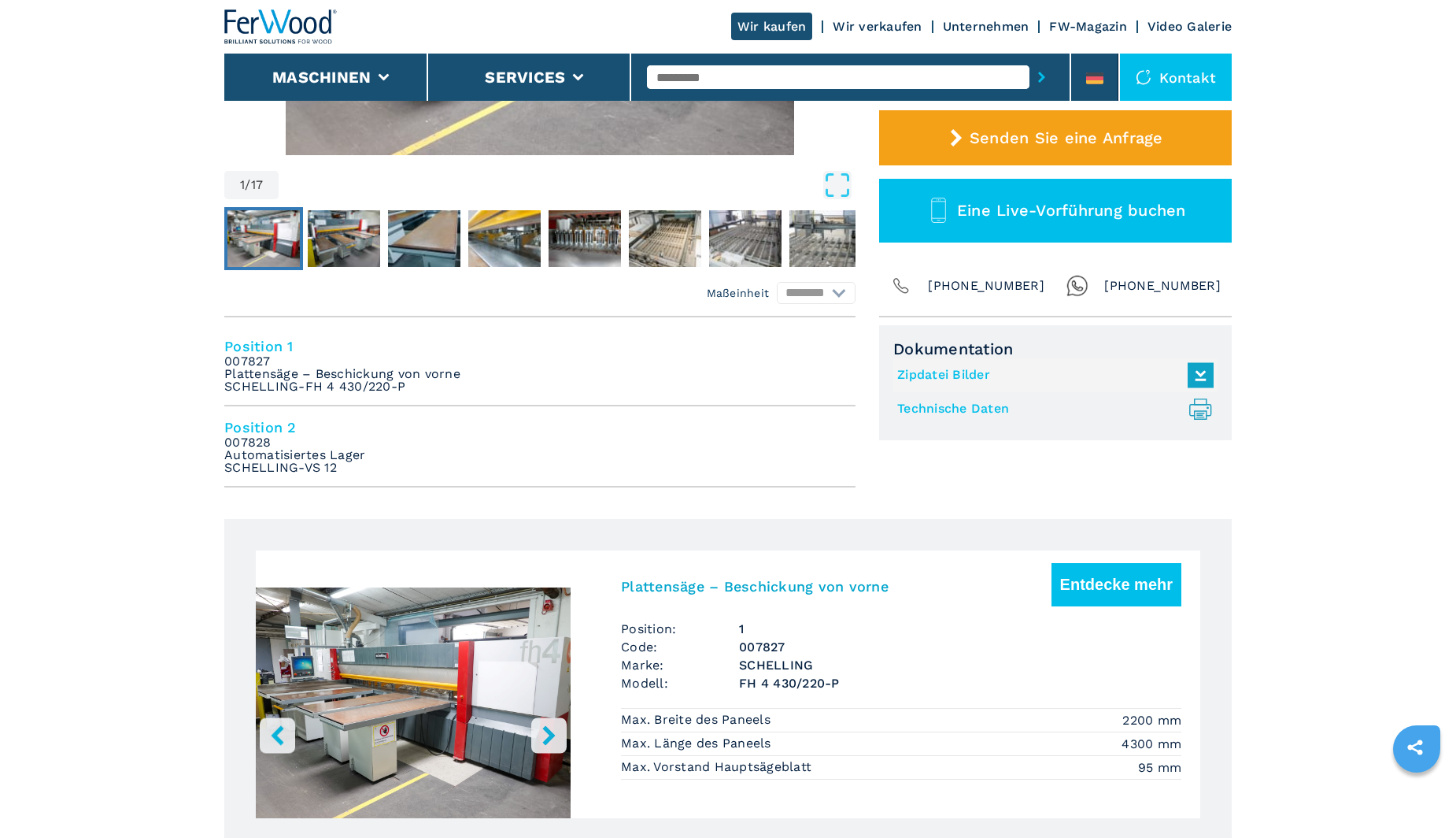
click at [548, 734] on icon "right-button" at bounding box center [549, 735] width 20 height 20
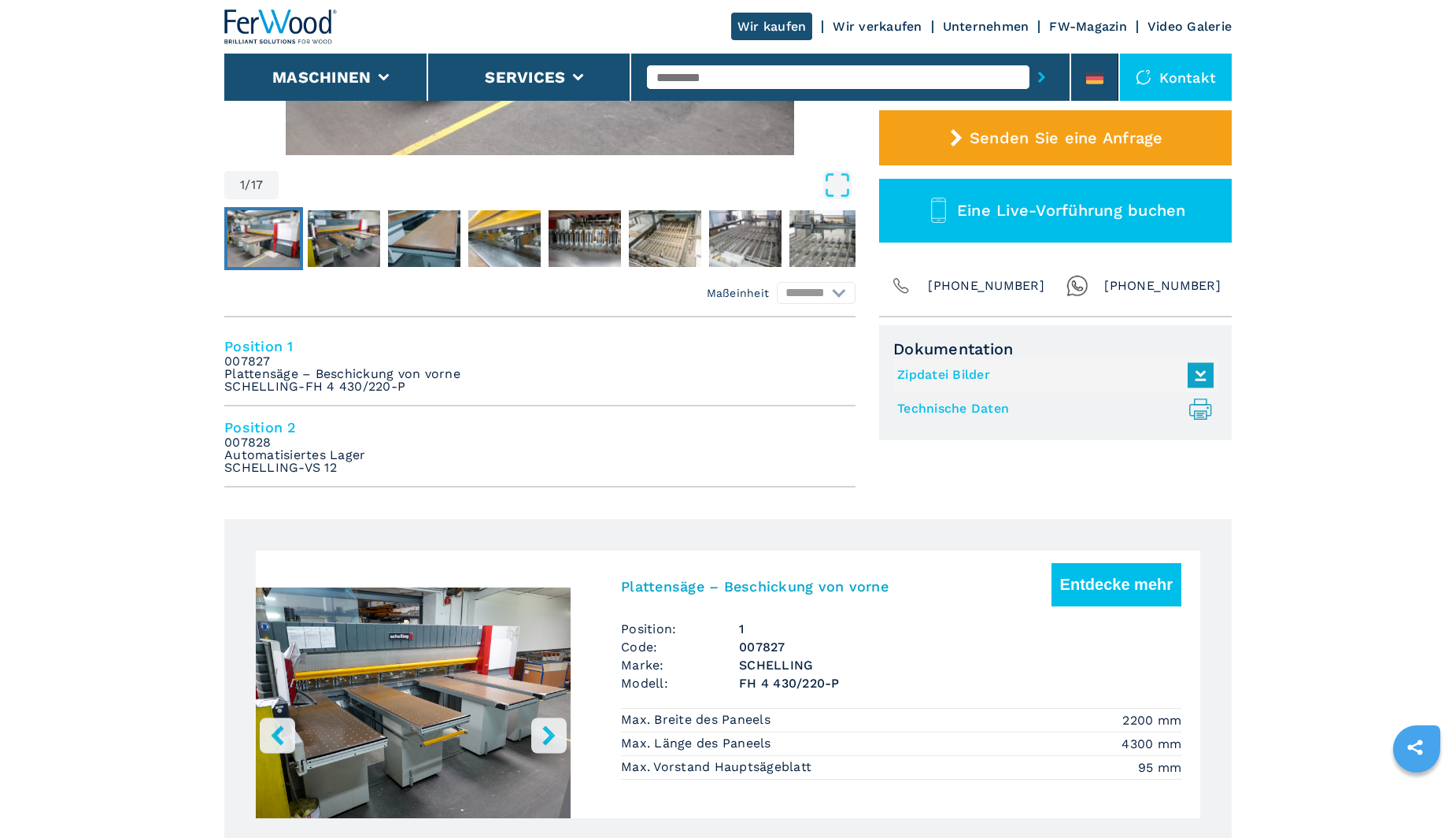
click at [548, 734] on icon "right-button" at bounding box center [549, 735] width 20 height 20
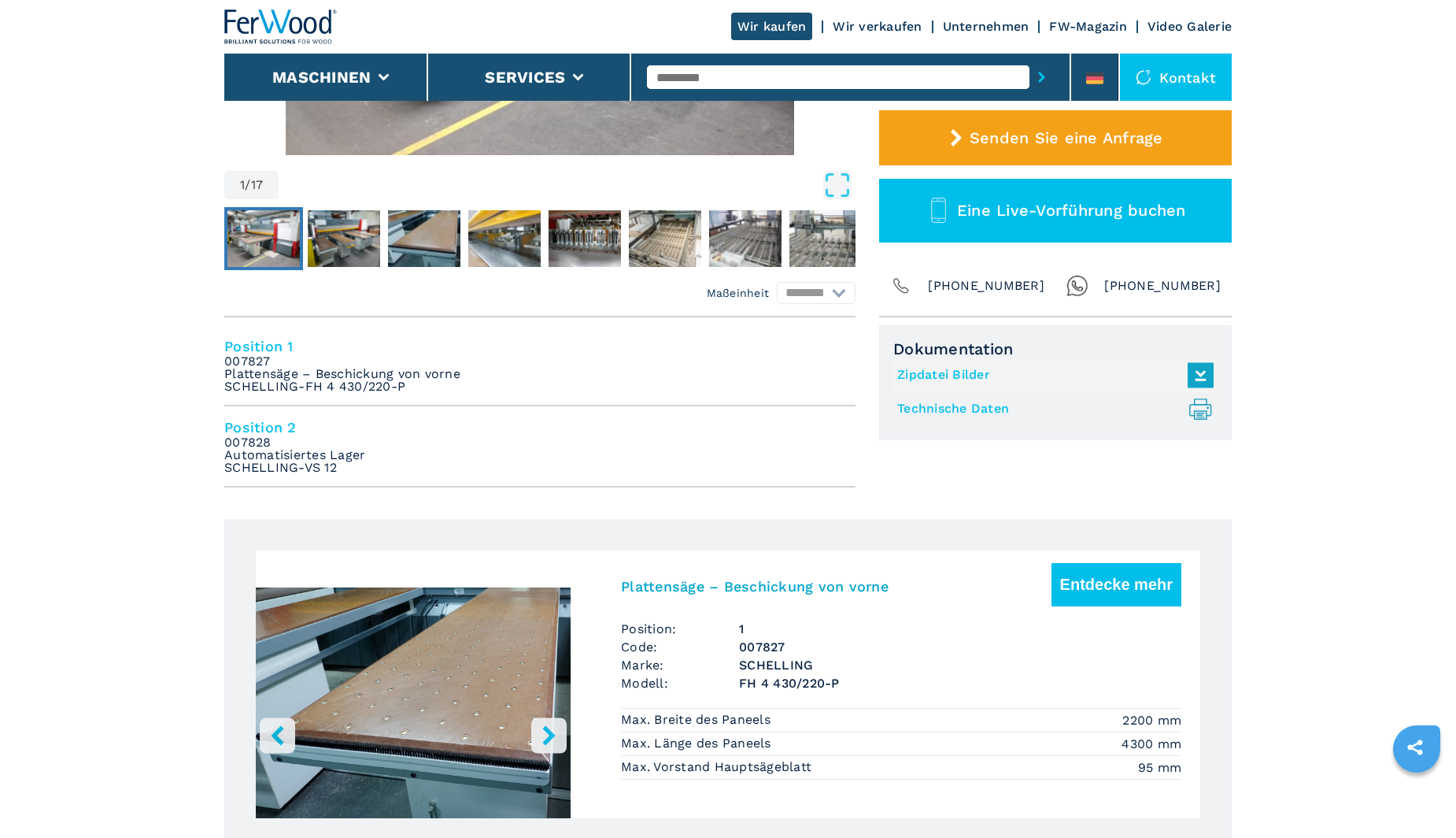
click at [548, 734] on icon "right-button" at bounding box center [549, 735] width 20 height 20
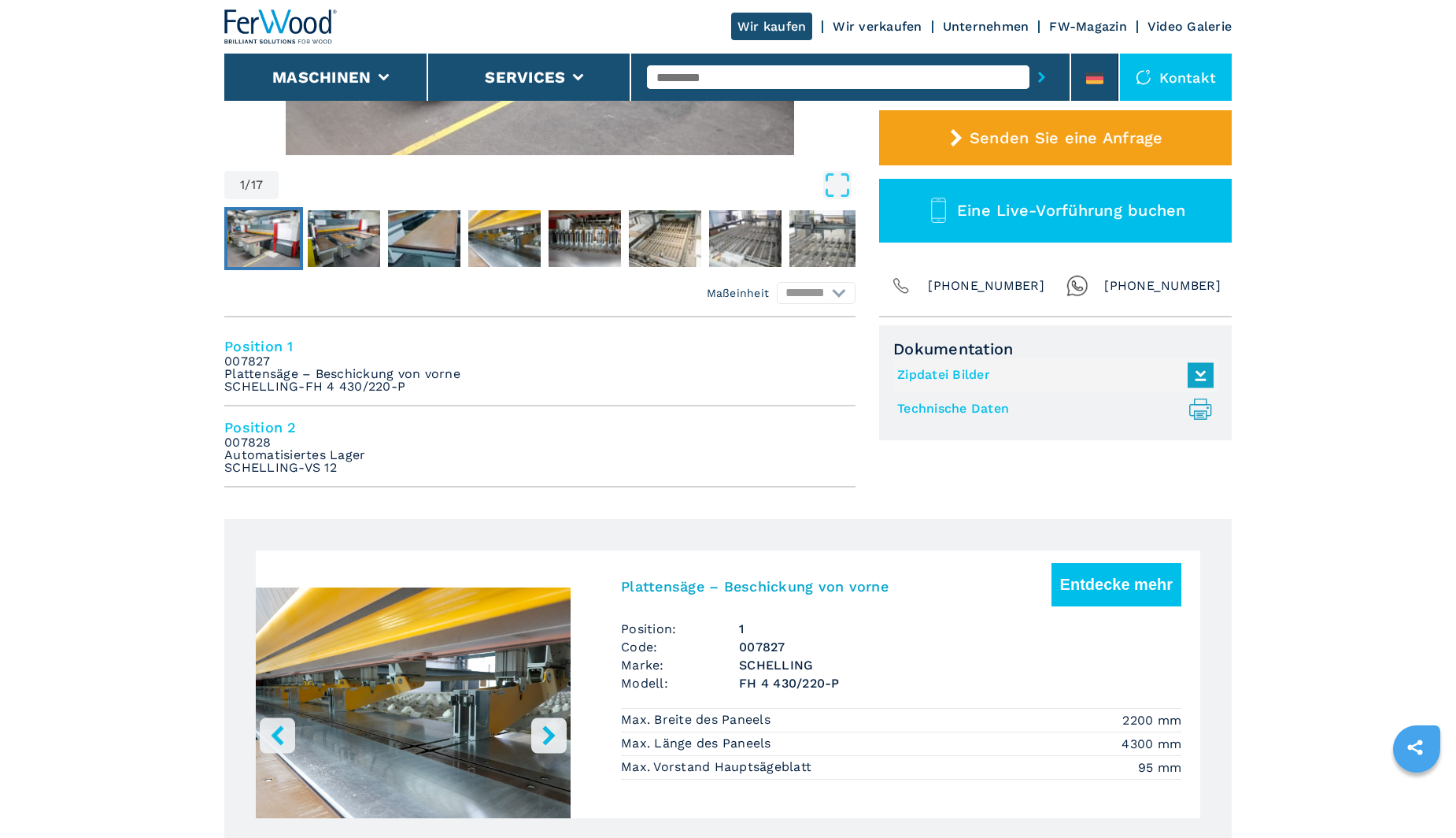
click at [548, 734] on icon "right-button" at bounding box center [549, 735] width 20 height 20
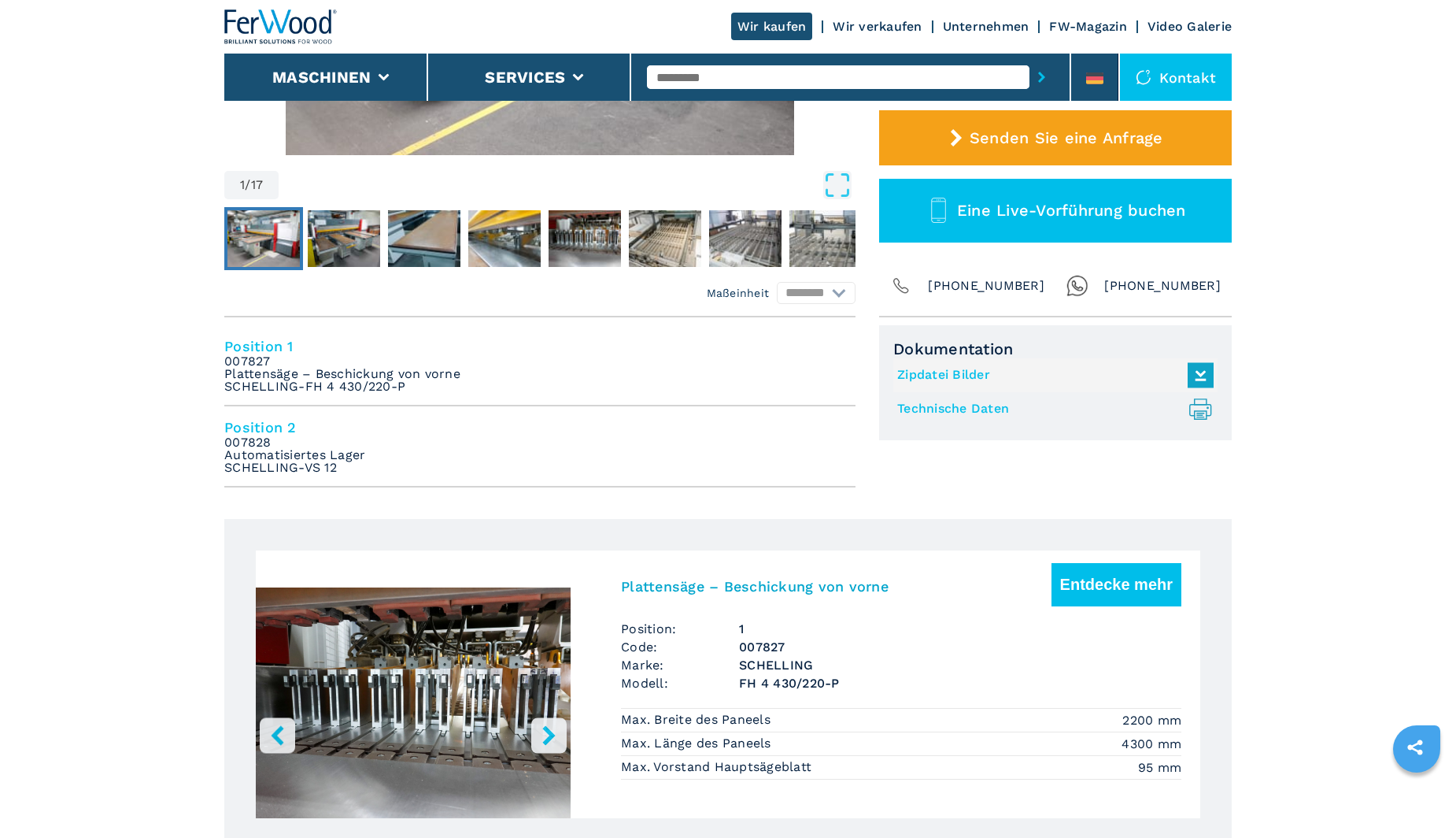
click at [548, 734] on icon "right-button" at bounding box center [549, 735] width 20 height 20
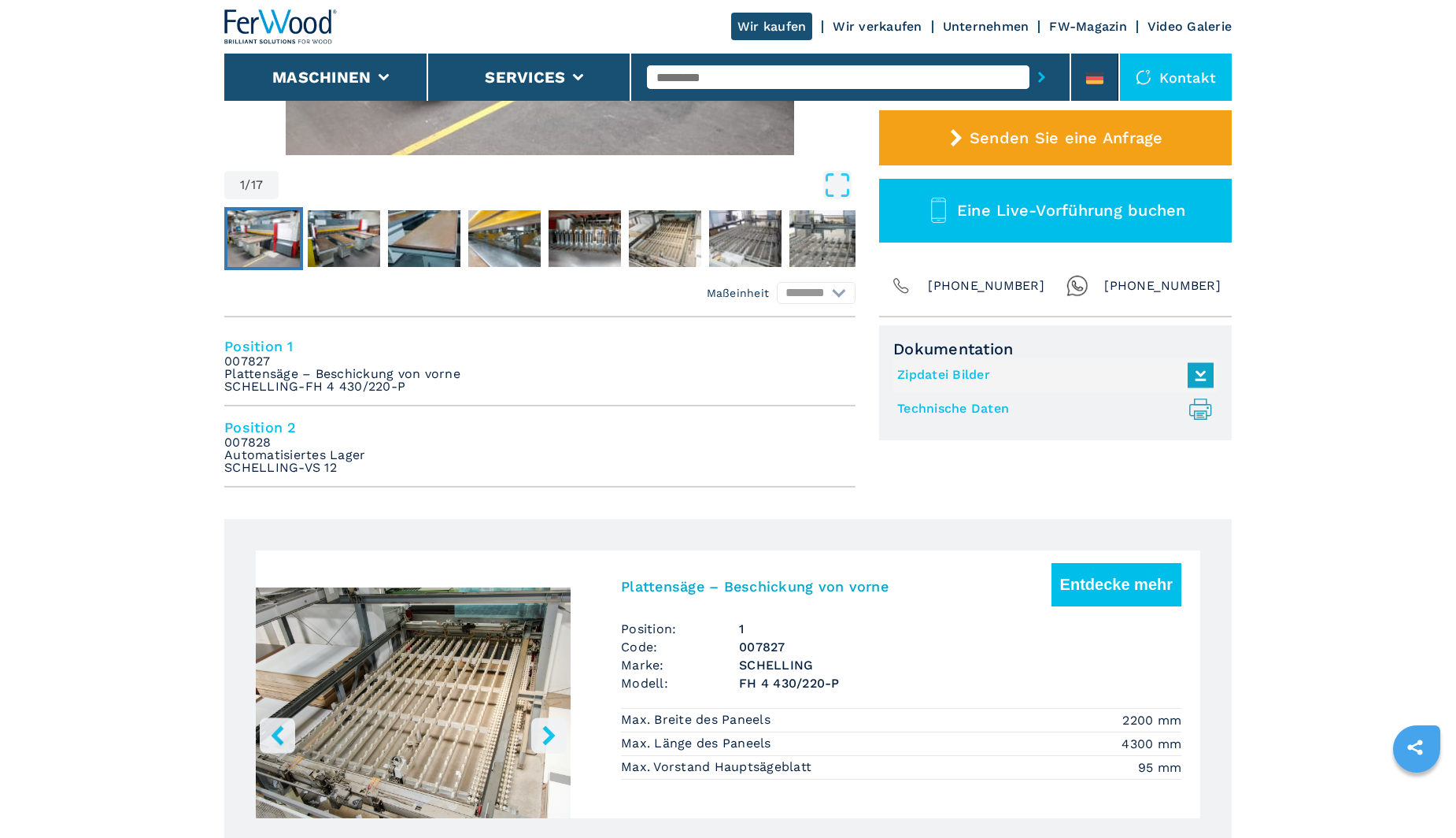
click at [548, 734] on icon "right-button" at bounding box center [549, 735] width 20 height 20
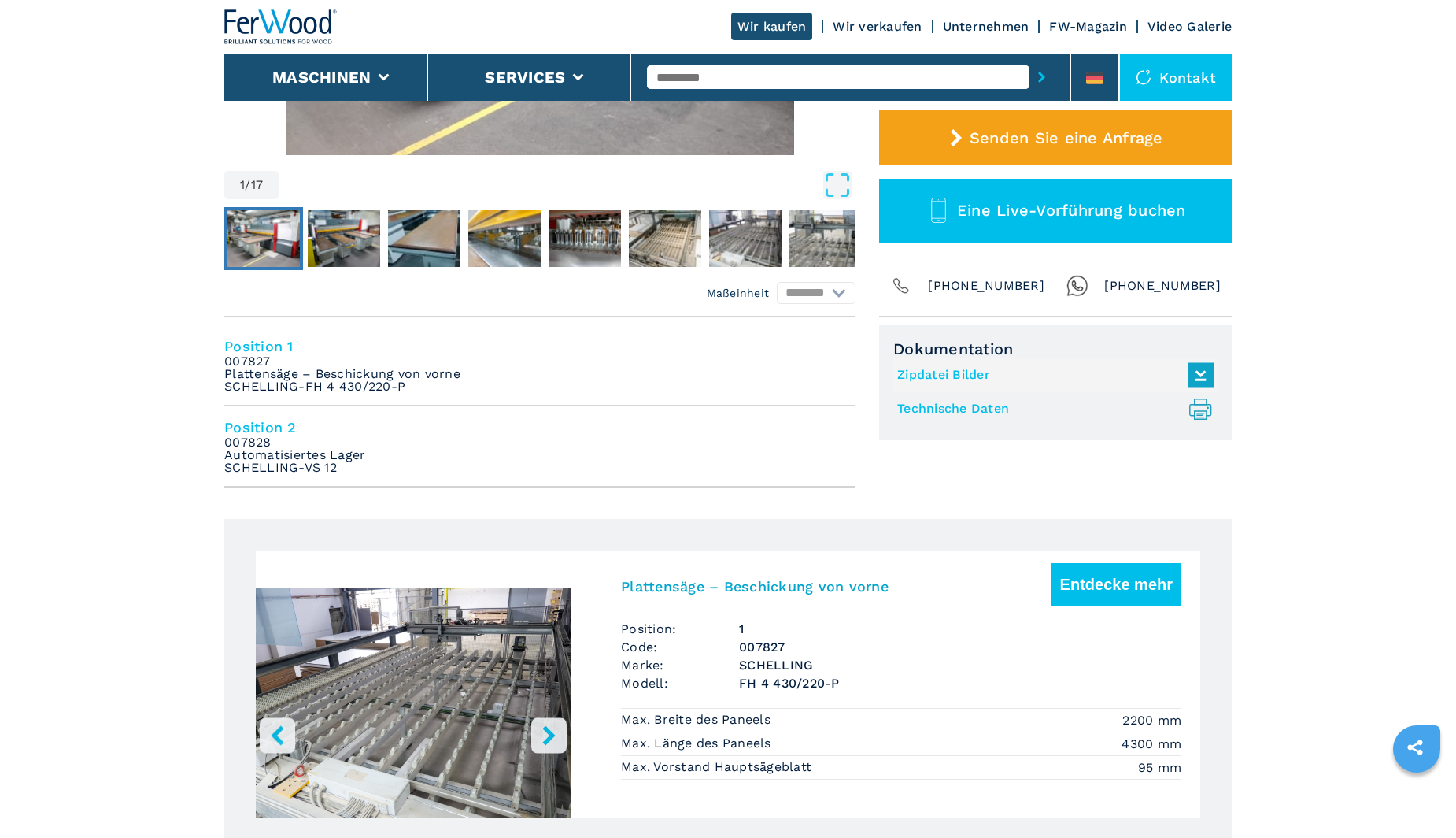
click at [548, 734] on icon "right-button" at bounding box center [549, 735] width 20 height 20
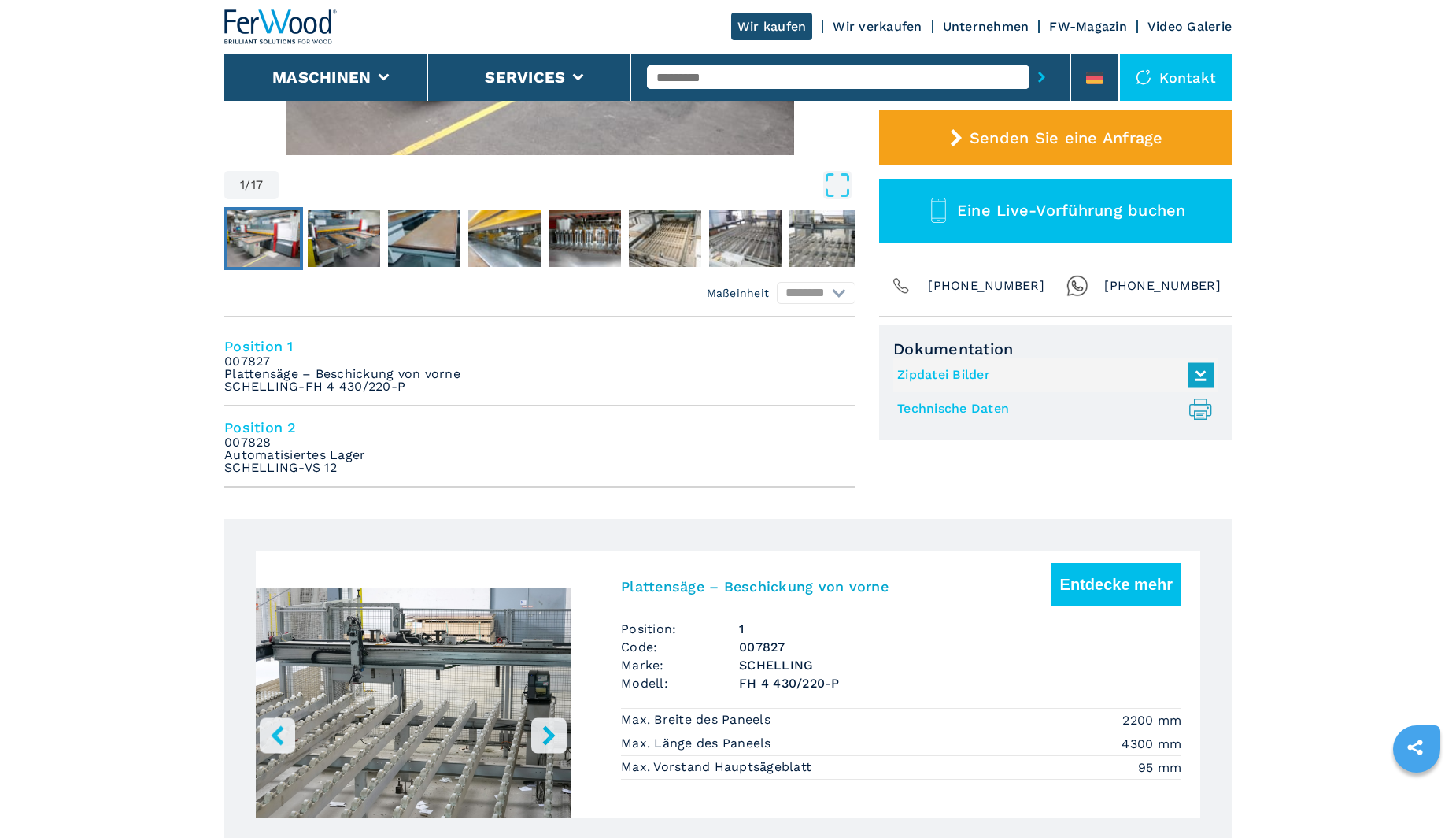
click at [547, 734] on icon "right-button" at bounding box center [549, 735] width 20 height 20
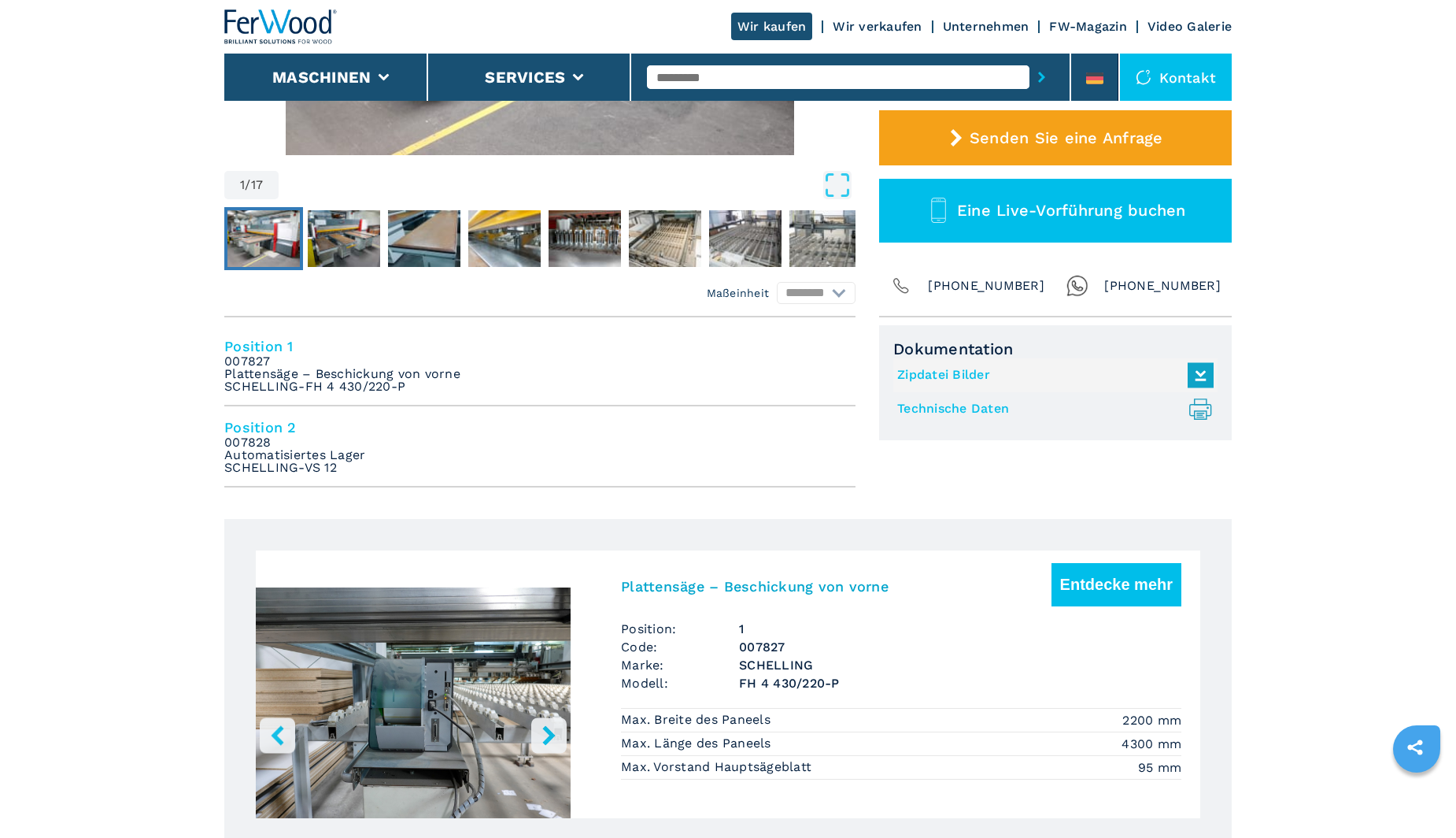
click at [547, 734] on icon "right-button" at bounding box center [549, 735] width 20 height 20
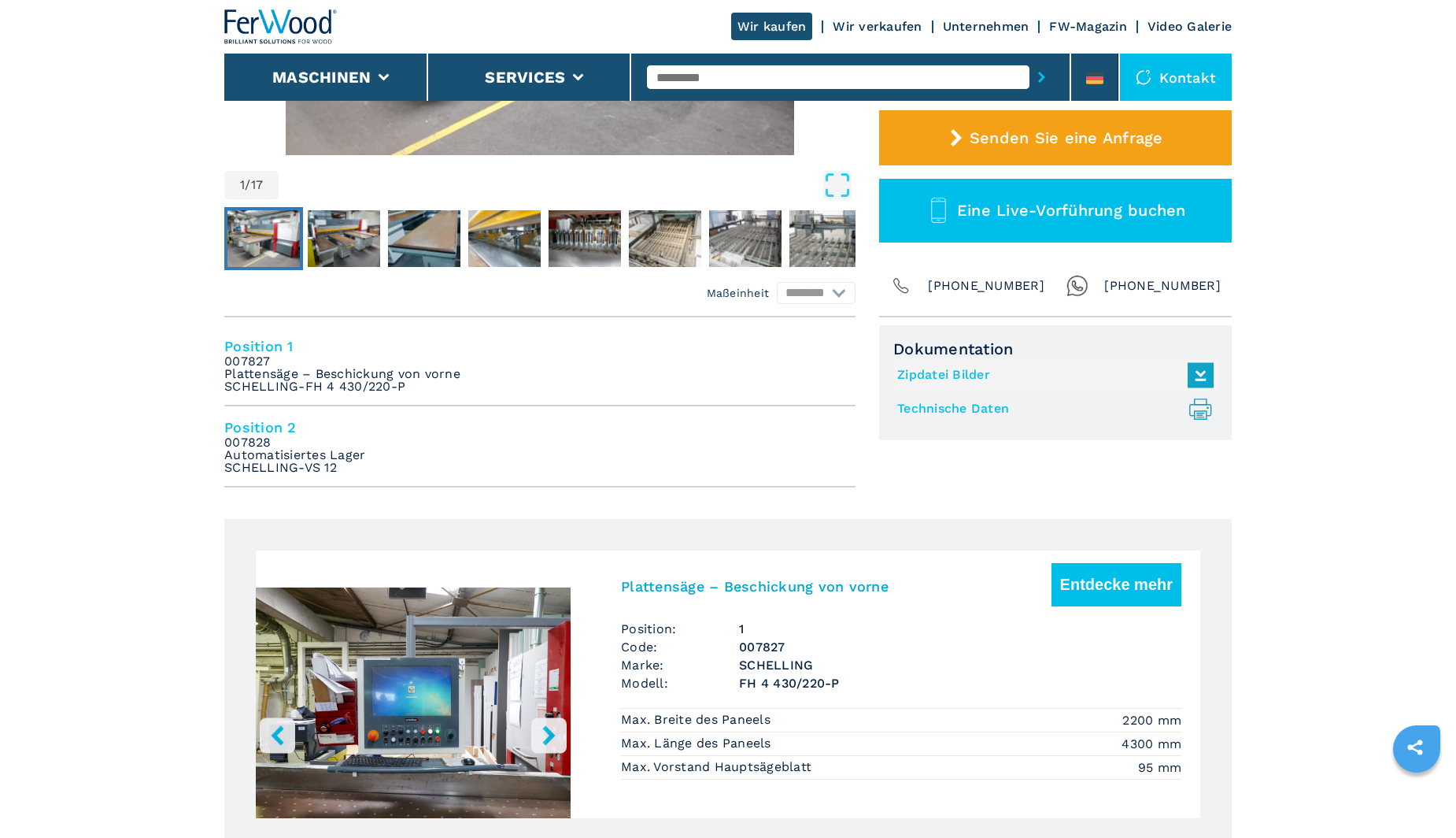
click at [547, 733] on icon "right-button" at bounding box center [549, 735] width 20 height 20
click at [546, 733] on icon "right-button" at bounding box center [549, 735] width 20 height 20
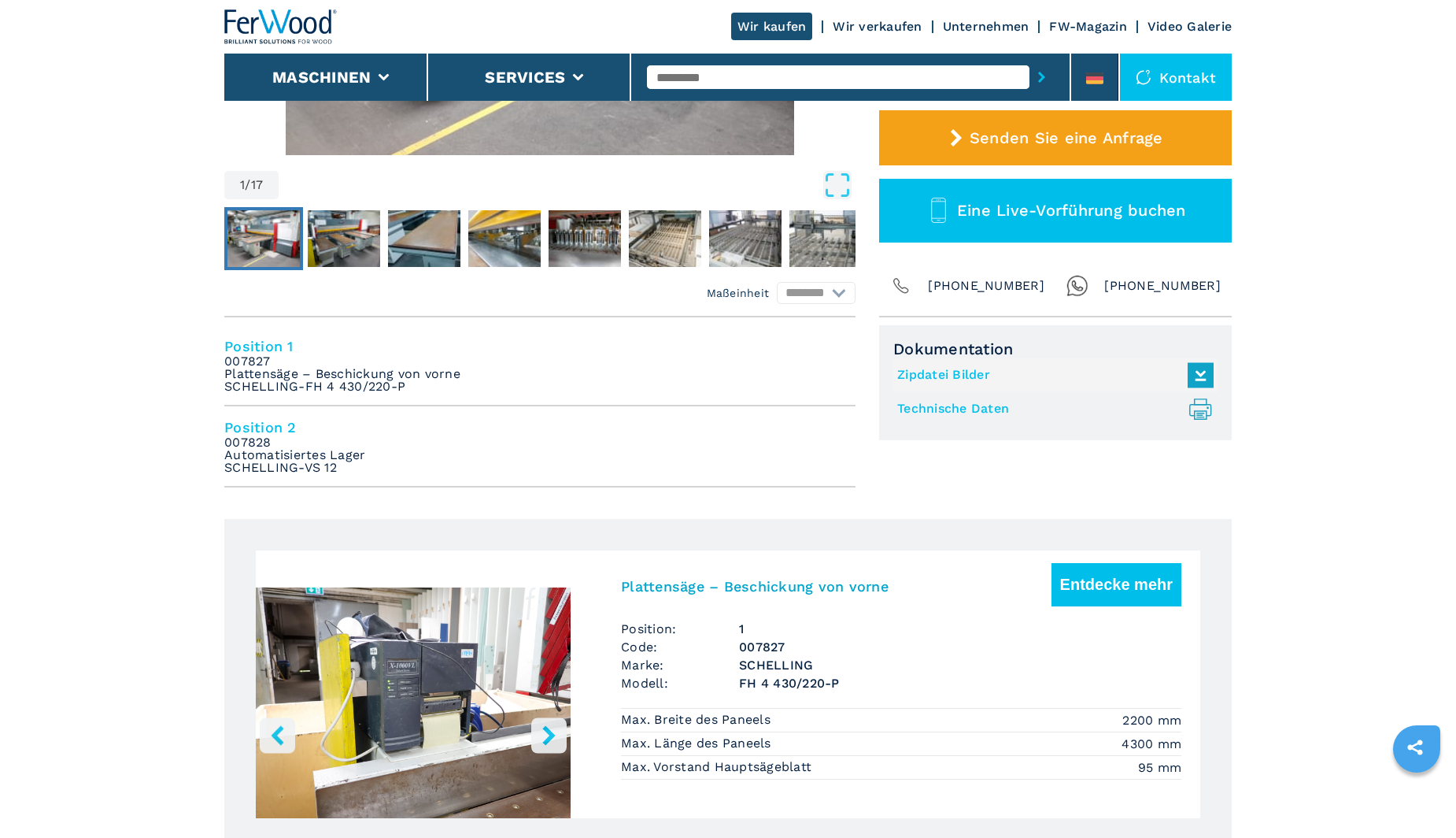
click at [286, 726] on icon "left-button" at bounding box center [278, 735] width 20 height 20
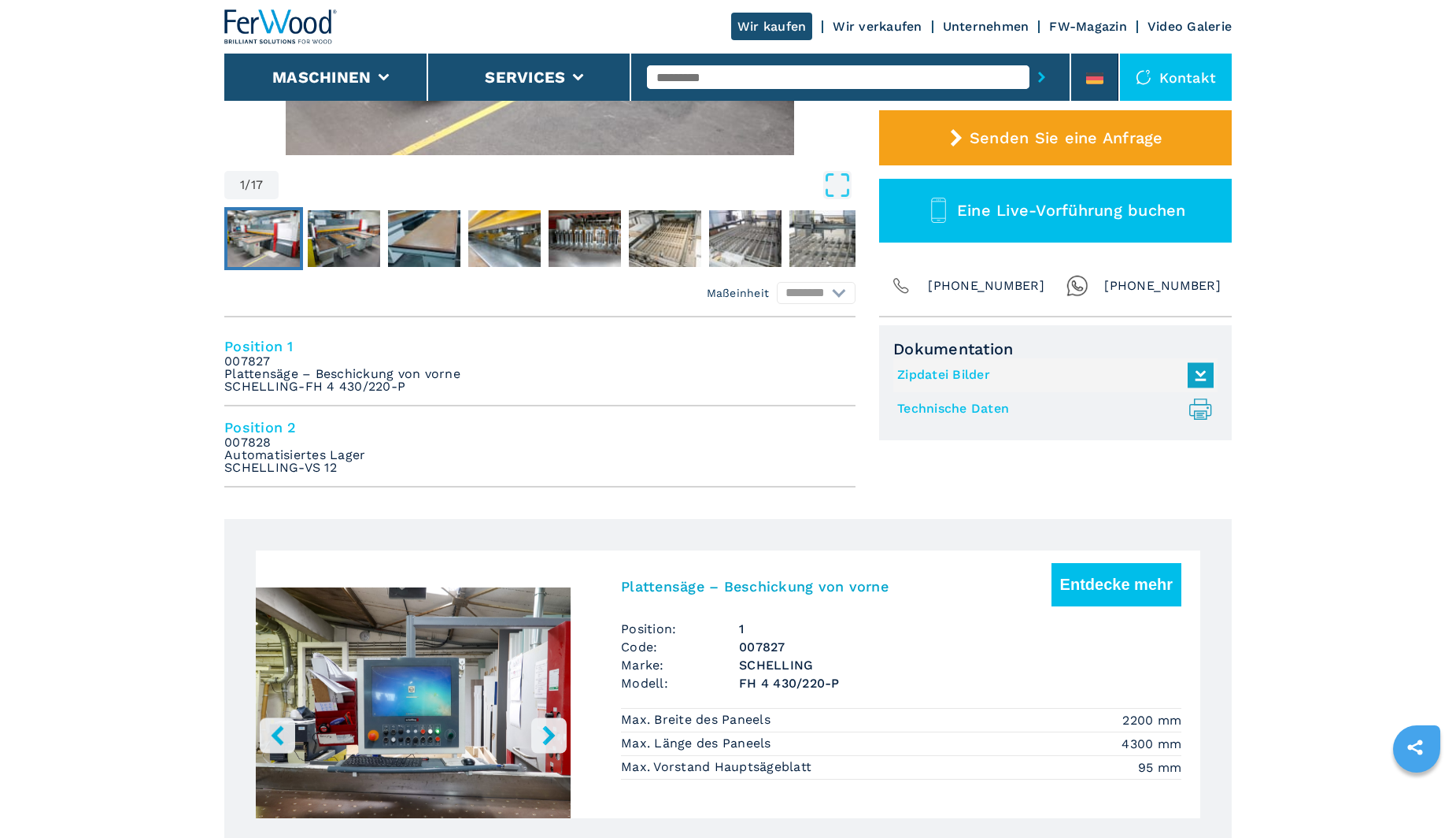
click at [413, 722] on img "Go to Slide 10" at bounding box center [413, 706] width 315 height 296
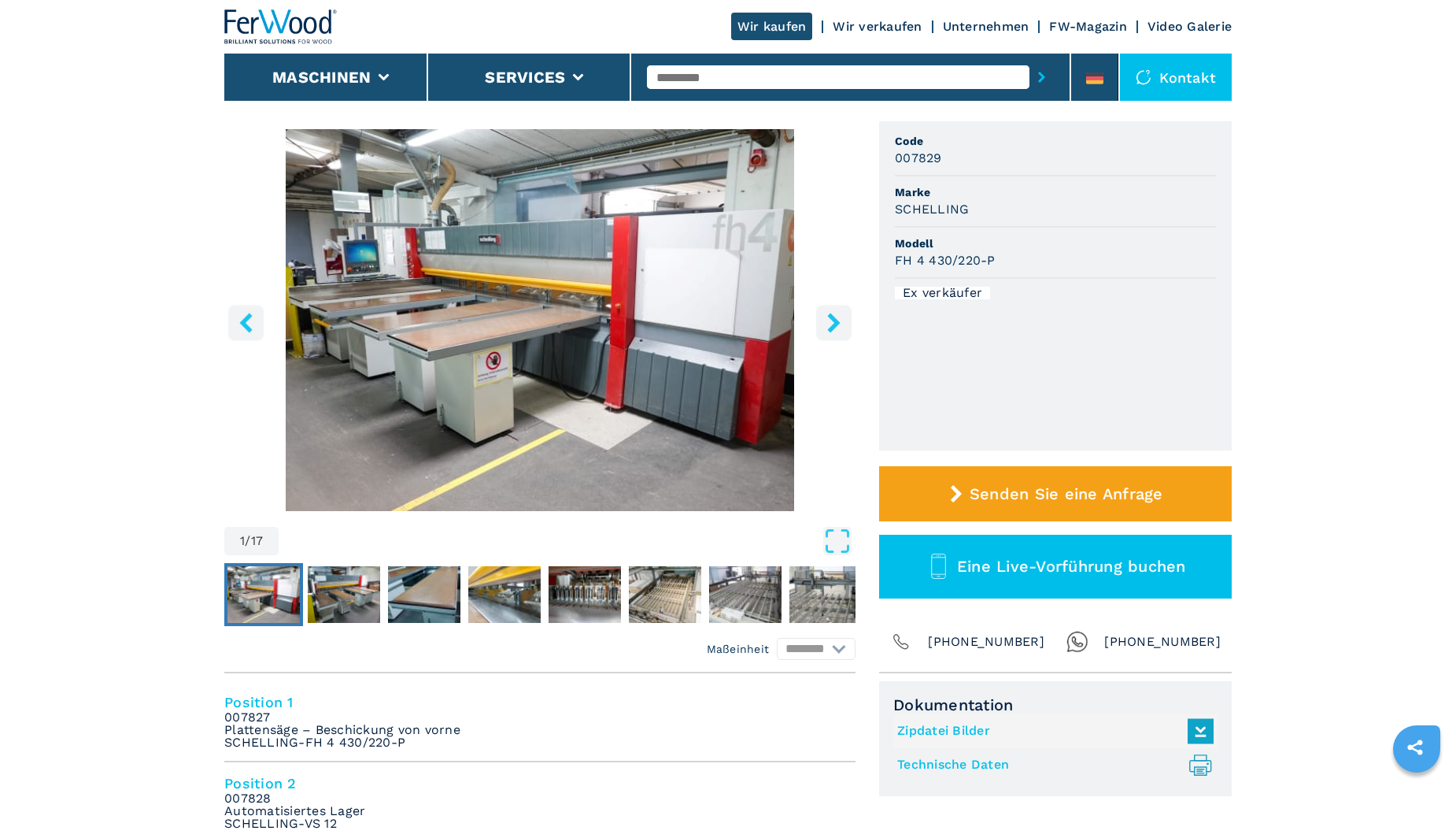
scroll to position [0, 0]
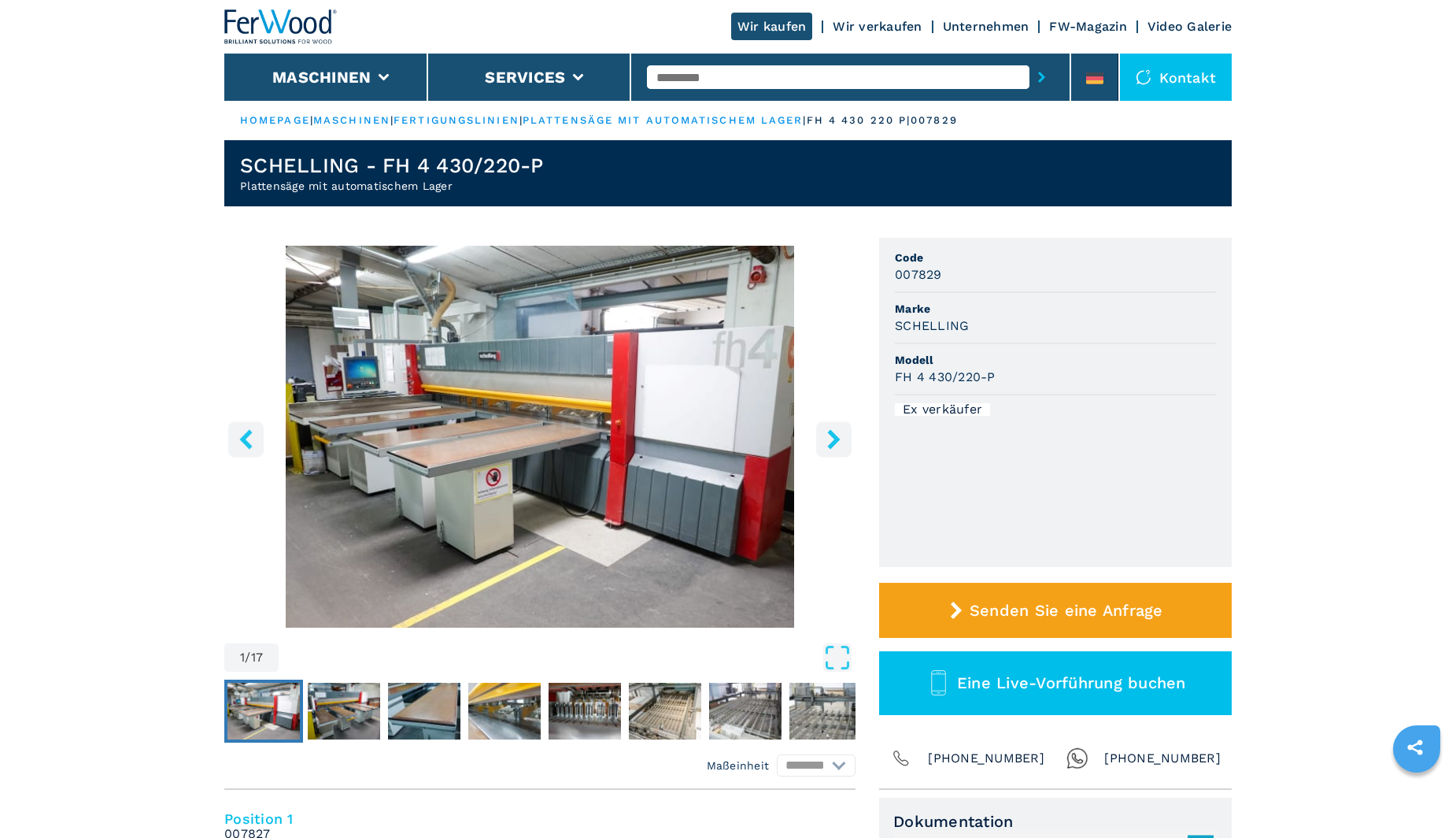
click at [828, 437] on icon "right-button" at bounding box center [834, 440] width 20 height 20
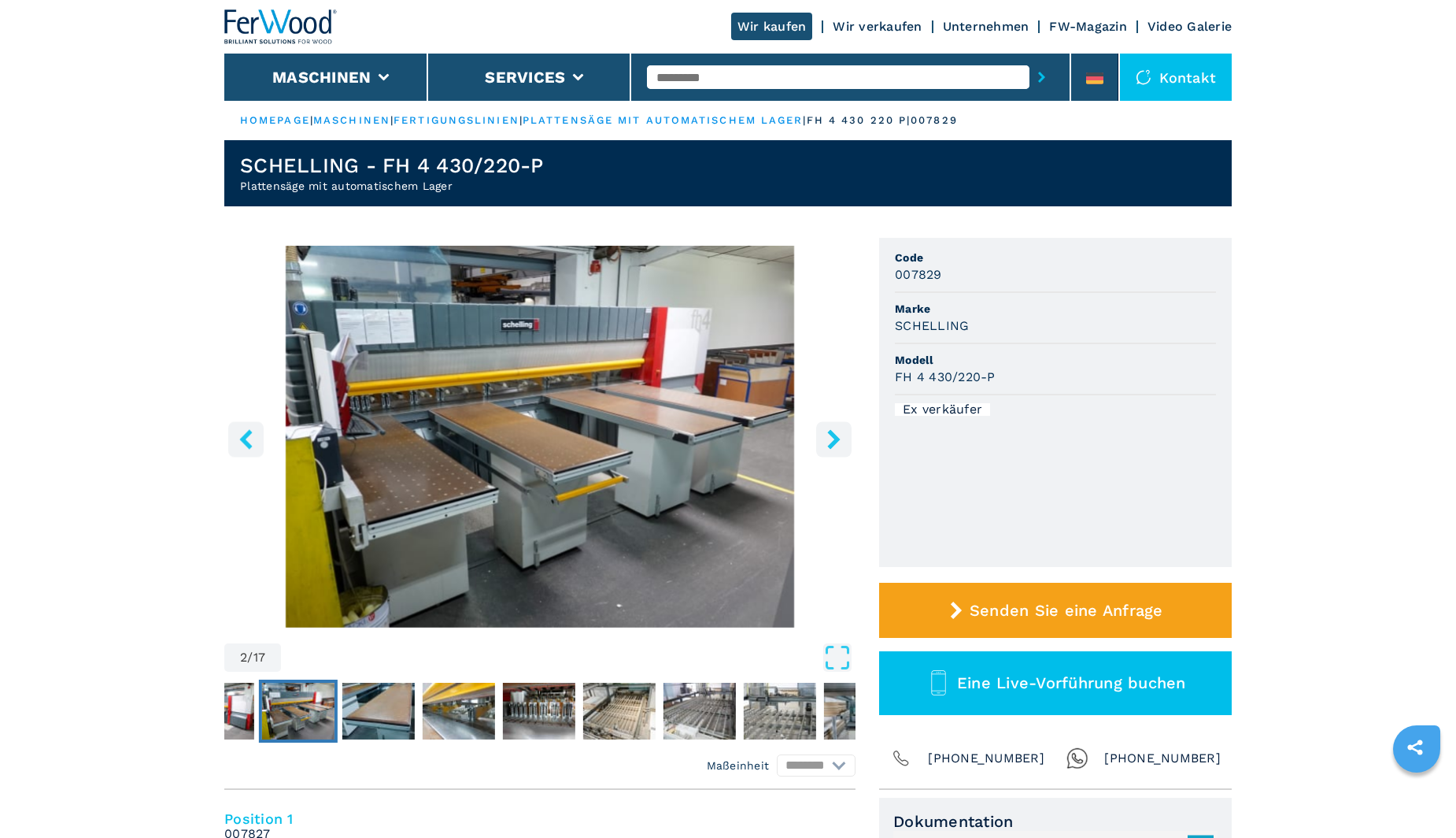
click at [828, 437] on icon "right-button" at bounding box center [834, 440] width 20 height 20
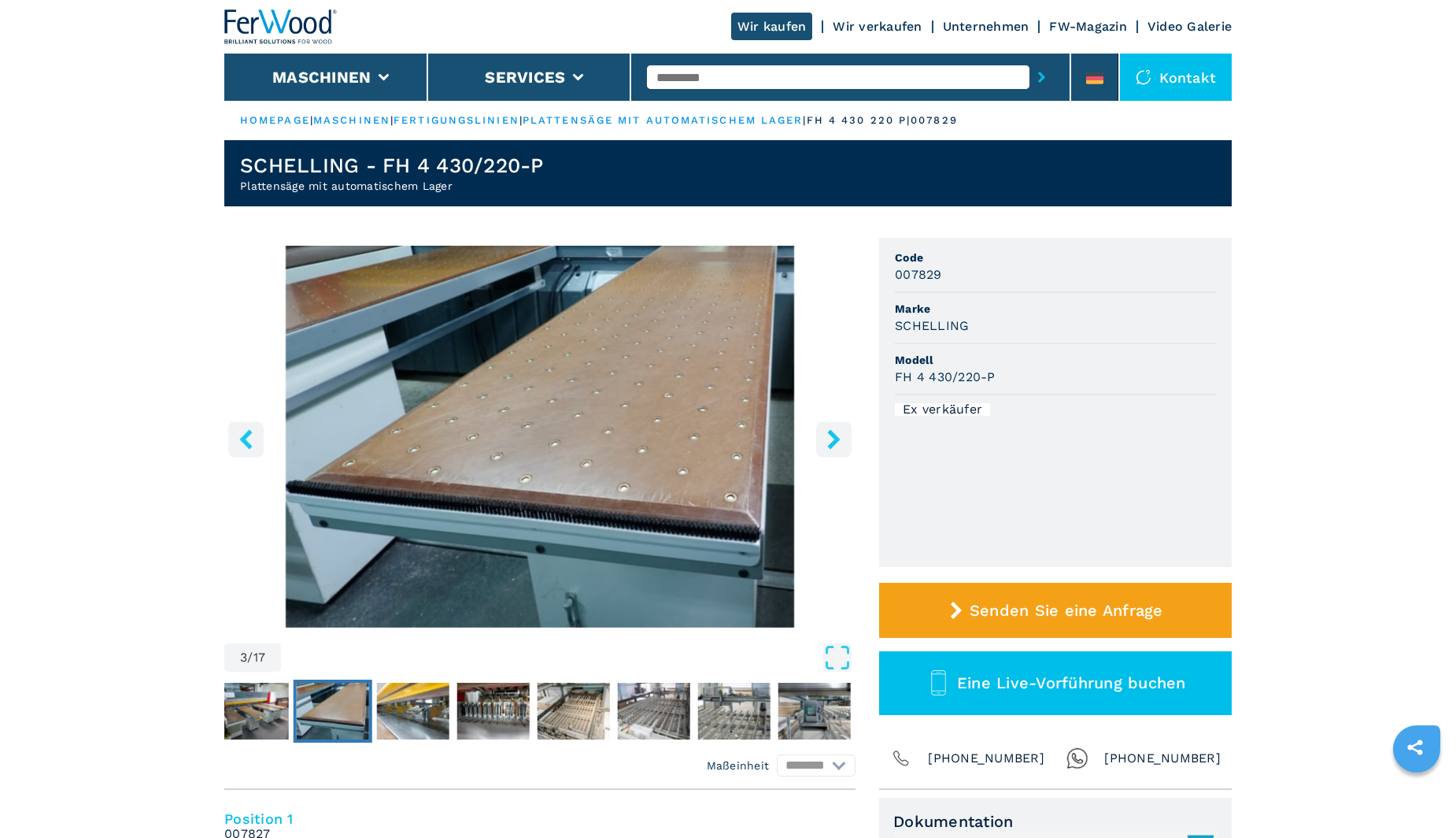
click at [827, 437] on icon "right-button" at bounding box center [834, 440] width 20 height 20
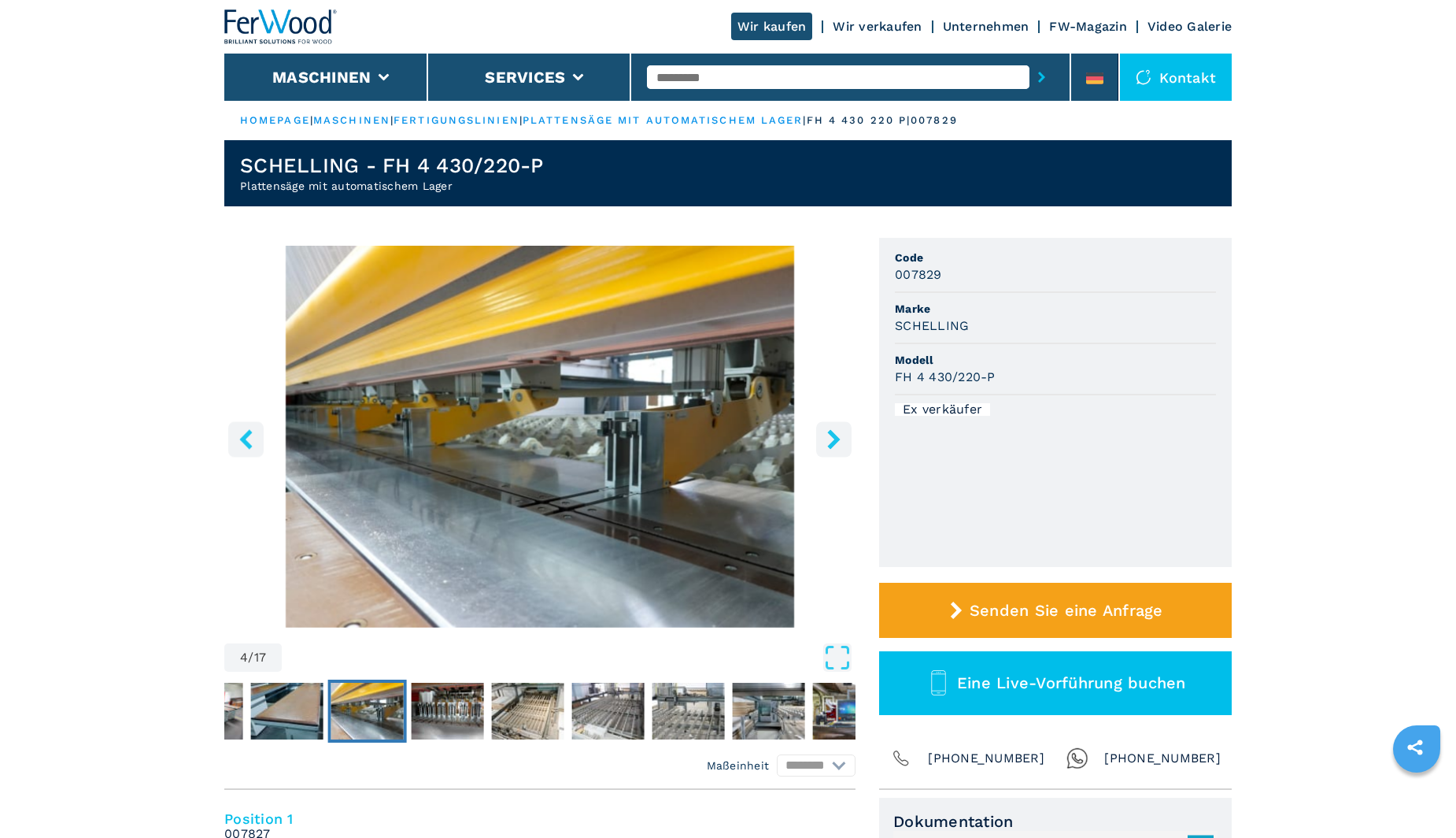
click at [826, 437] on icon "right-button" at bounding box center [834, 440] width 20 height 20
